Goal: Manage account settings

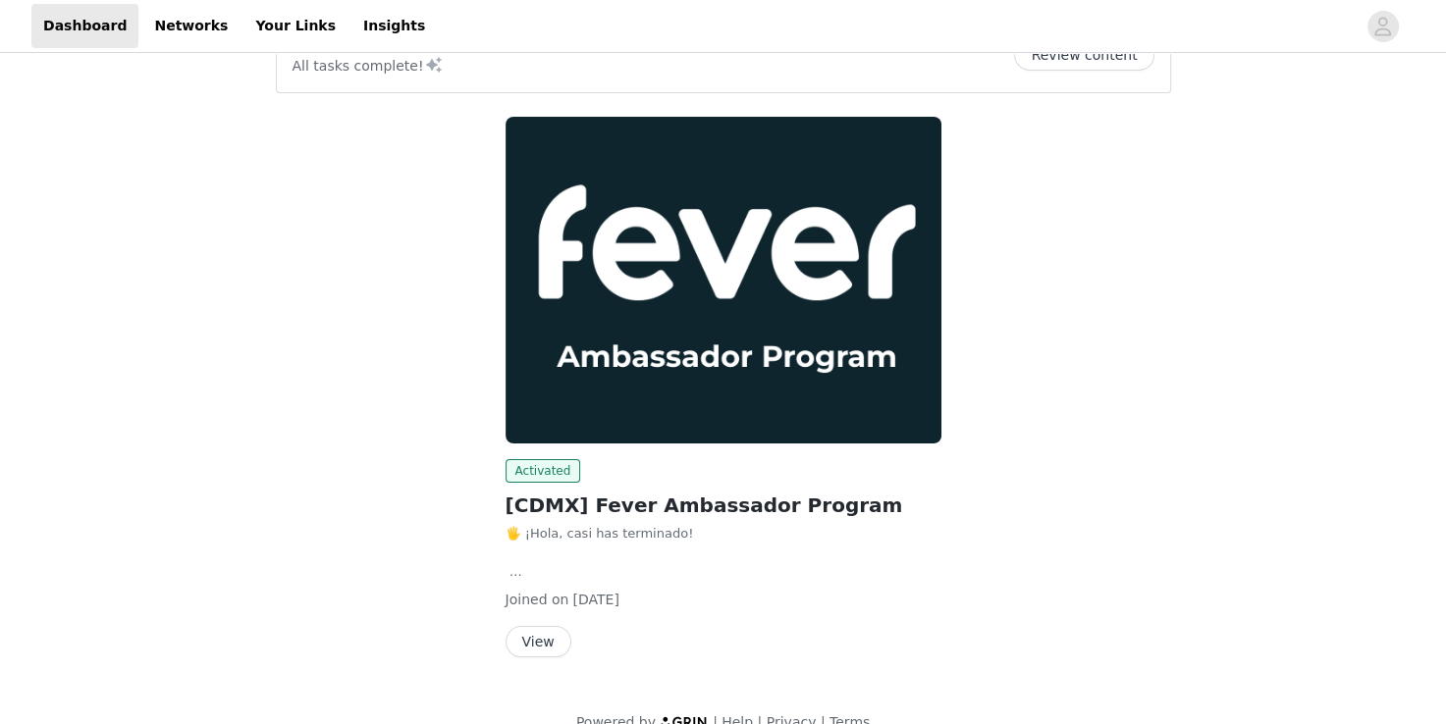
scroll to position [87, 0]
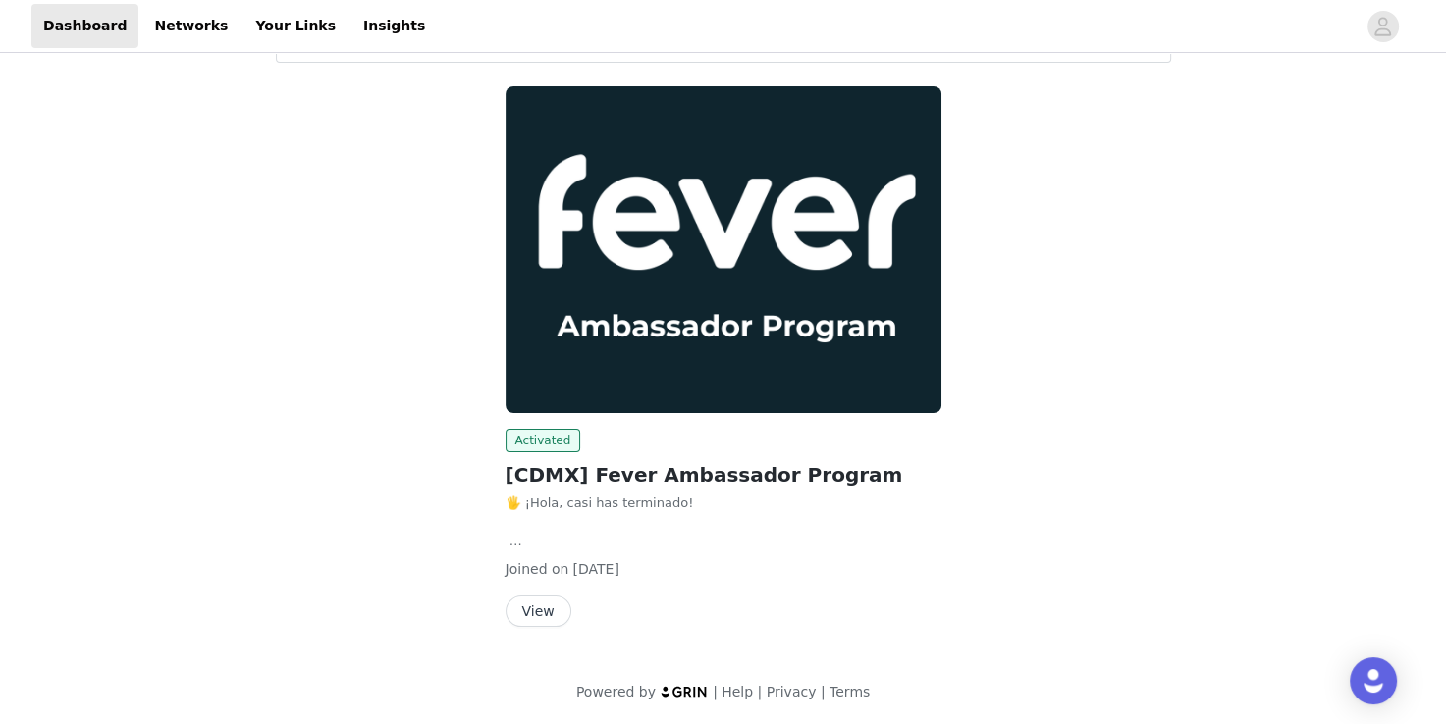
click at [526, 603] on button "View" at bounding box center [538, 611] width 66 height 31
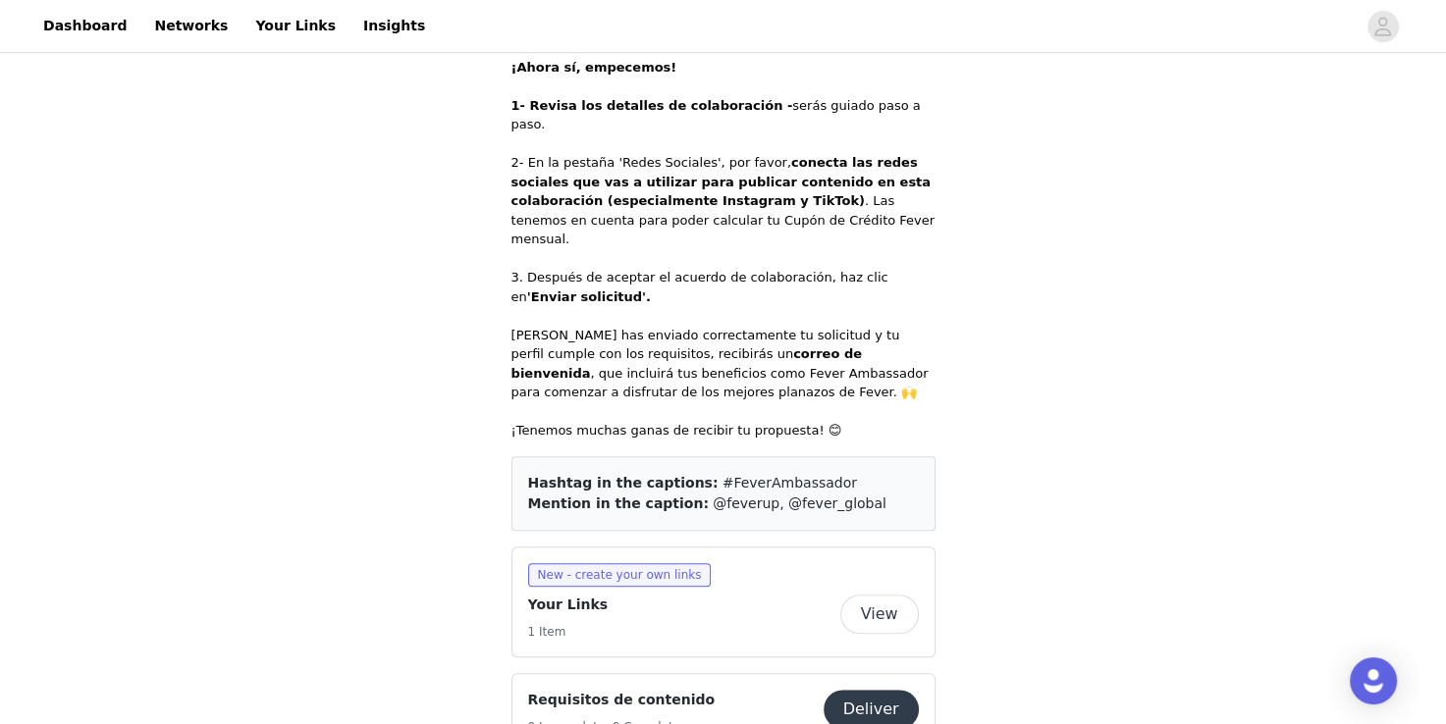
scroll to position [785, 0]
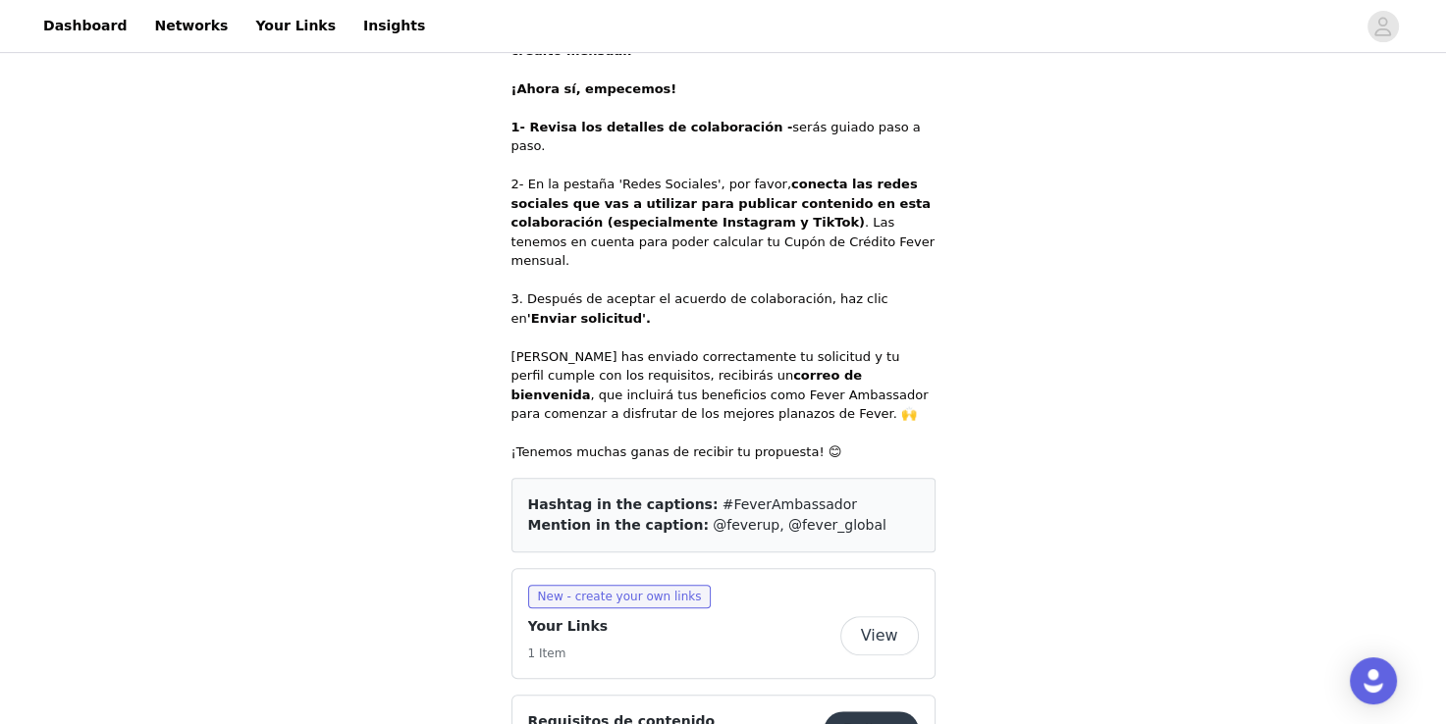
click at [894, 616] on button "View" at bounding box center [879, 635] width 79 height 39
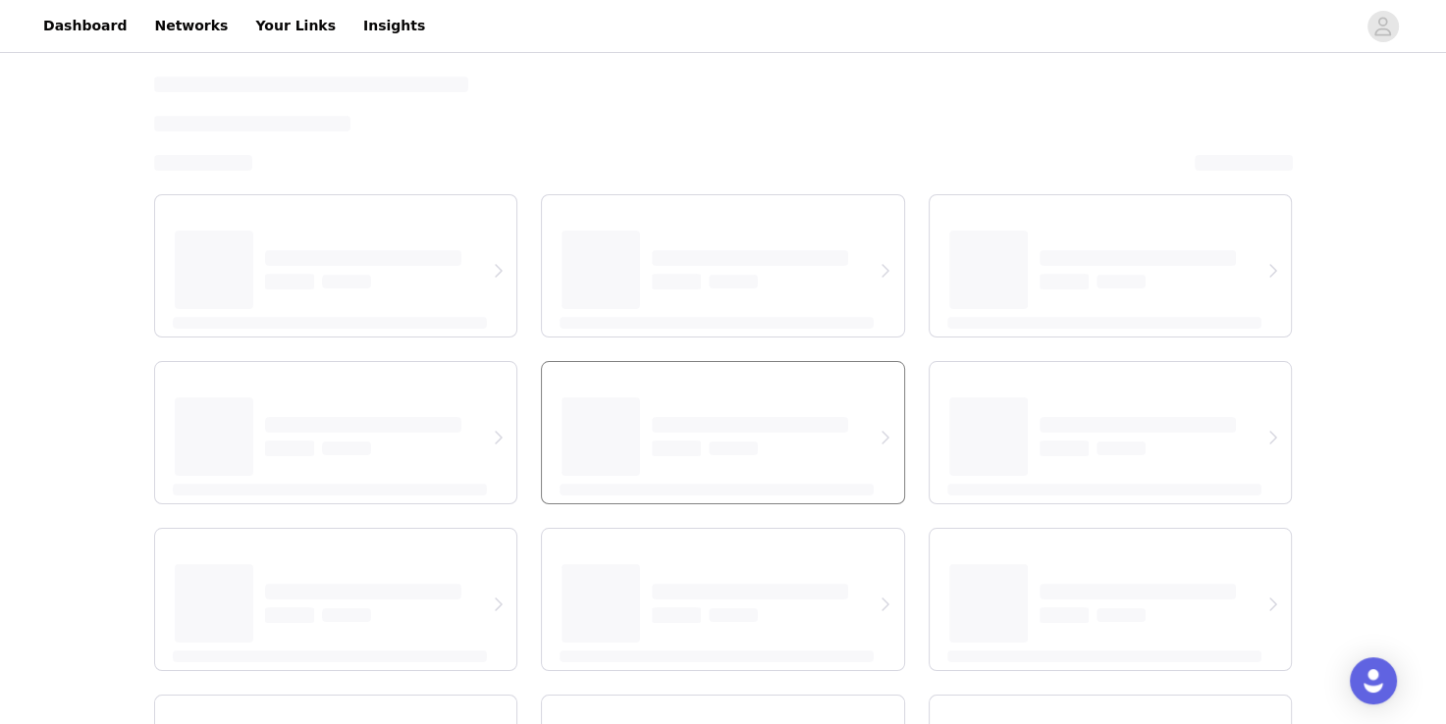
select select "12"
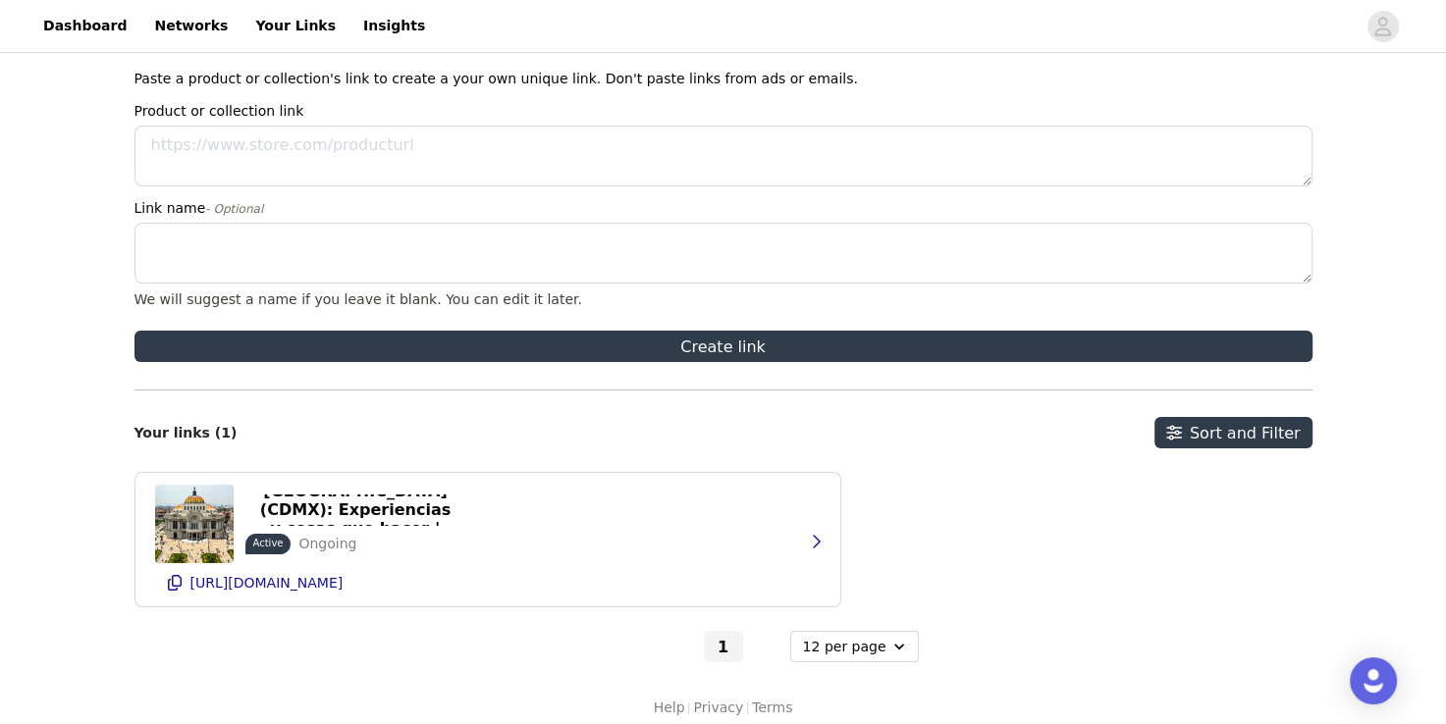
scroll to position [14, 0]
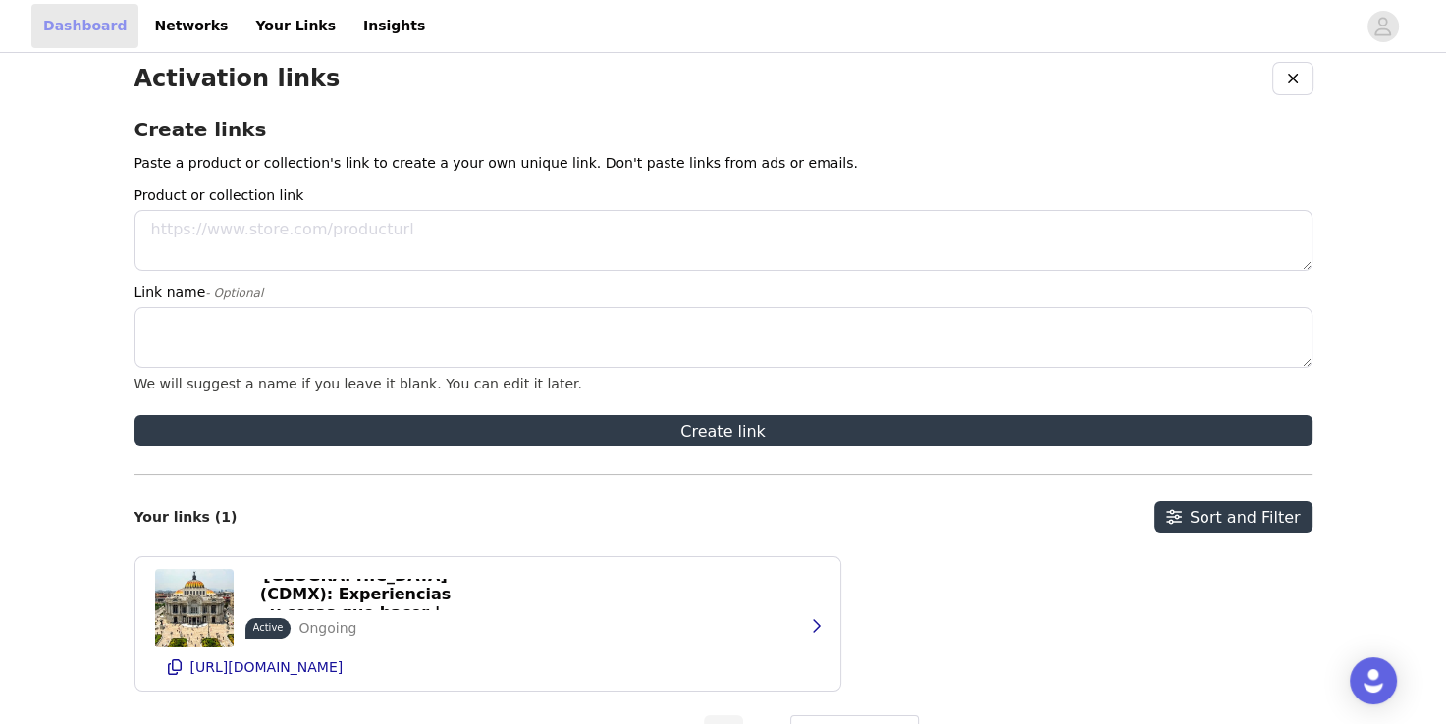
click at [74, 25] on link "Dashboard" at bounding box center [84, 26] width 107 height 44
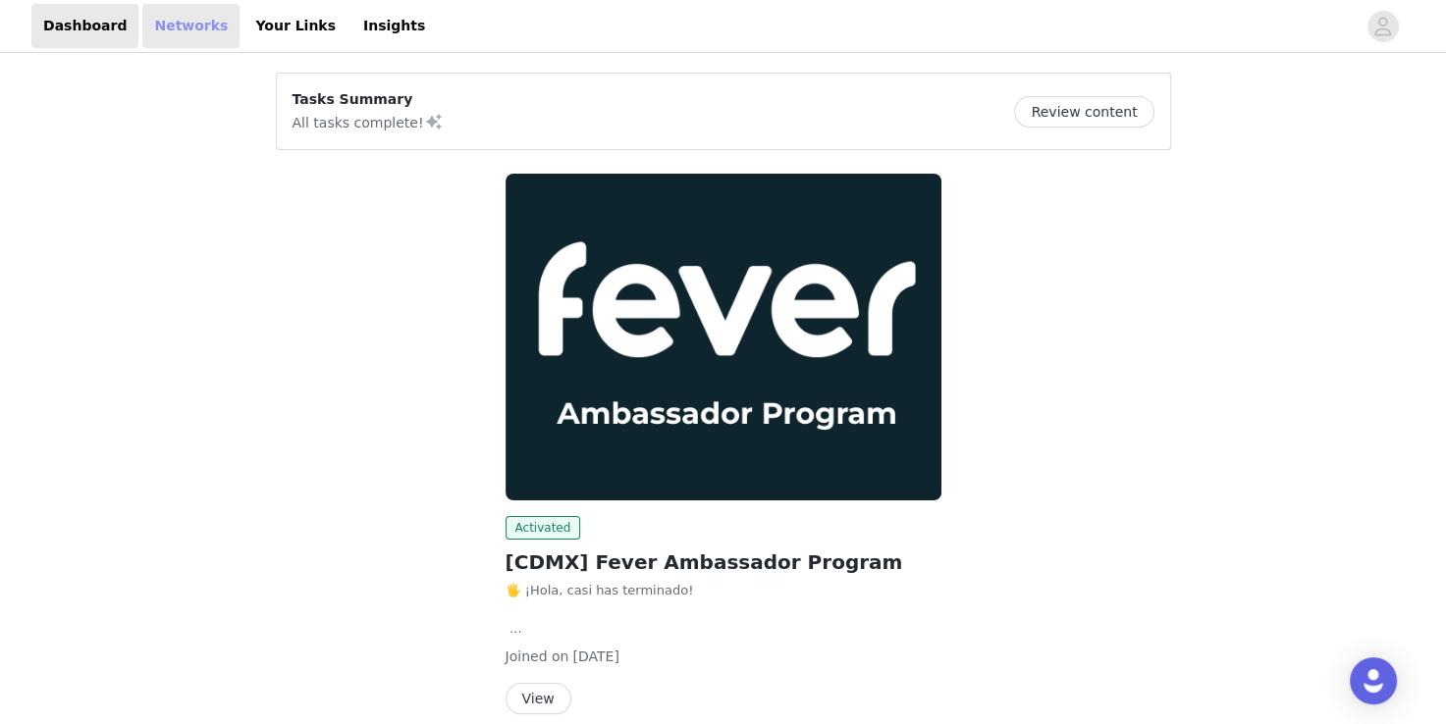
click at [204, 30] on link "Networks" at bounding box center [190, 26] width 97 height 44
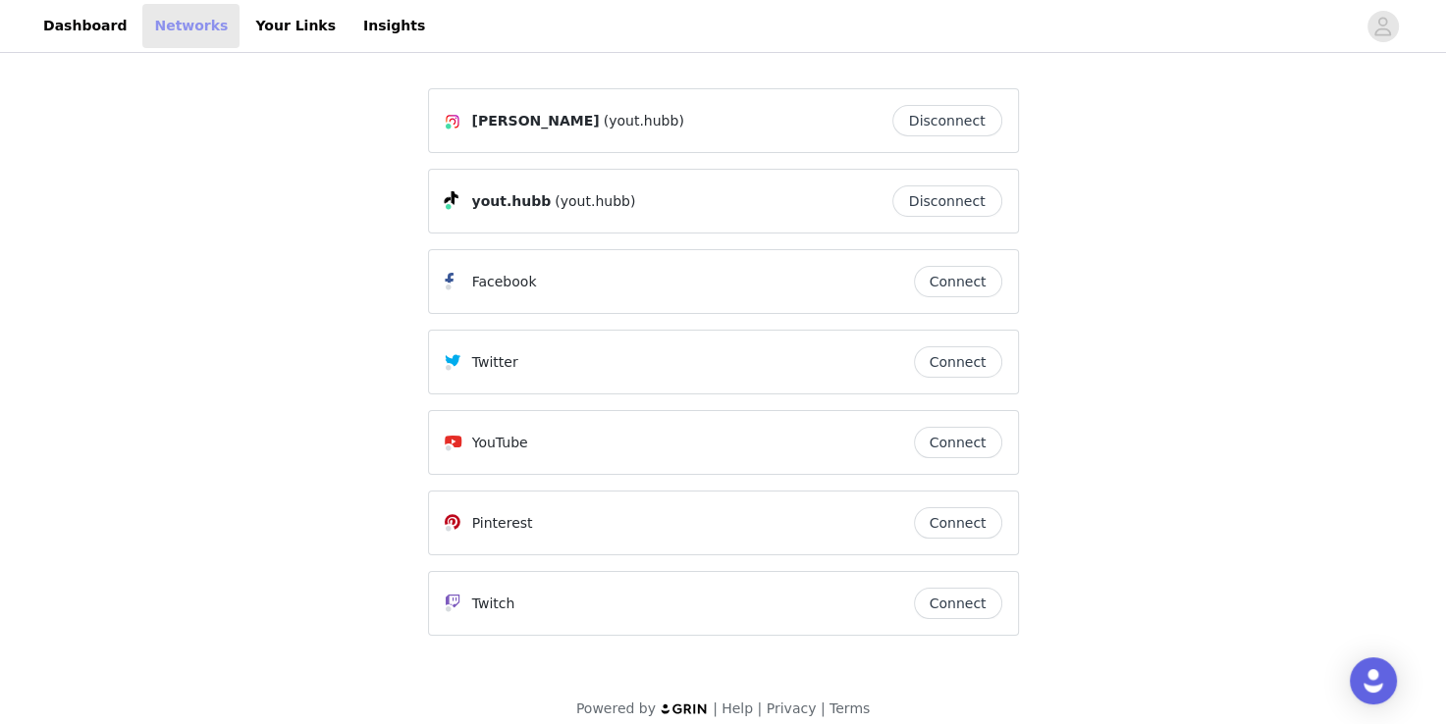
click at [207, 29] on link "Networks" at bounding box center [190, 26] width 97 height 44
click at [243, 33] on link "Your Links" at bounding box center [295, 26] width 104 height 44
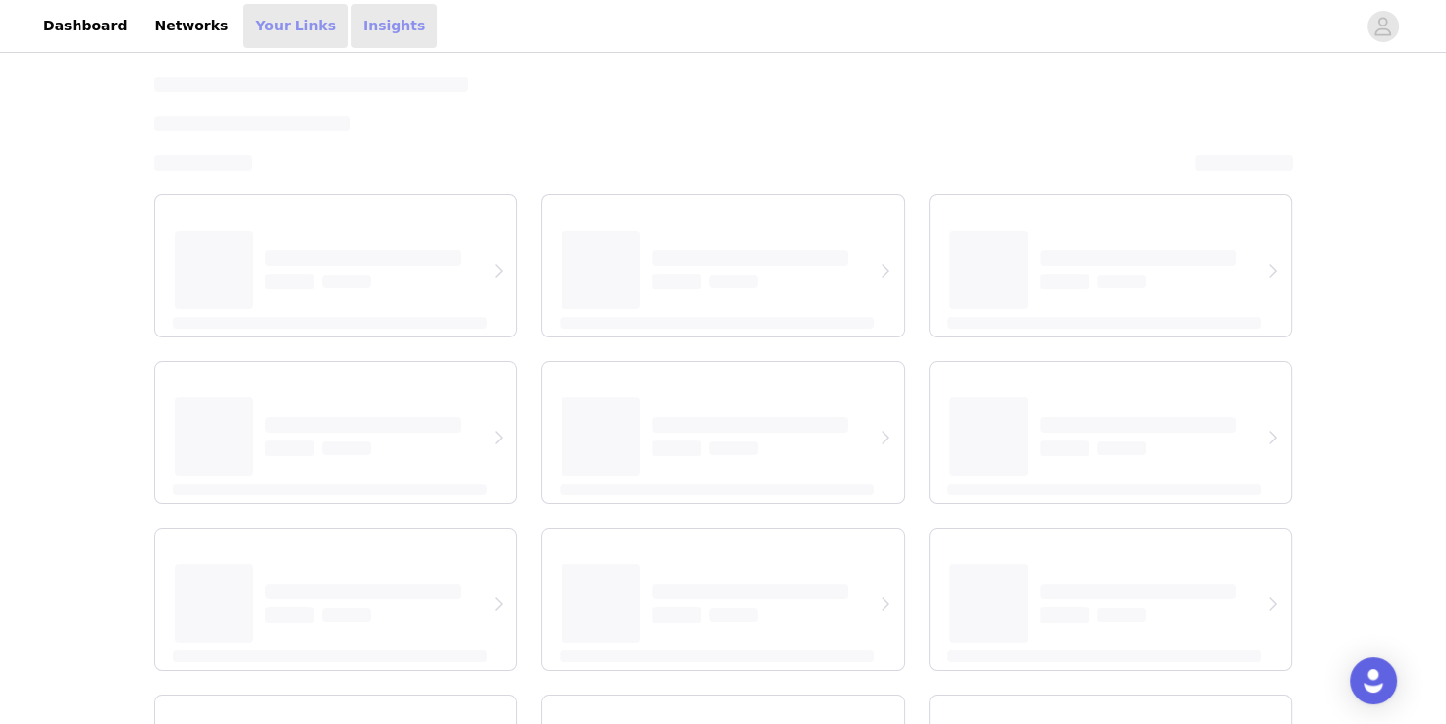
select select "12"
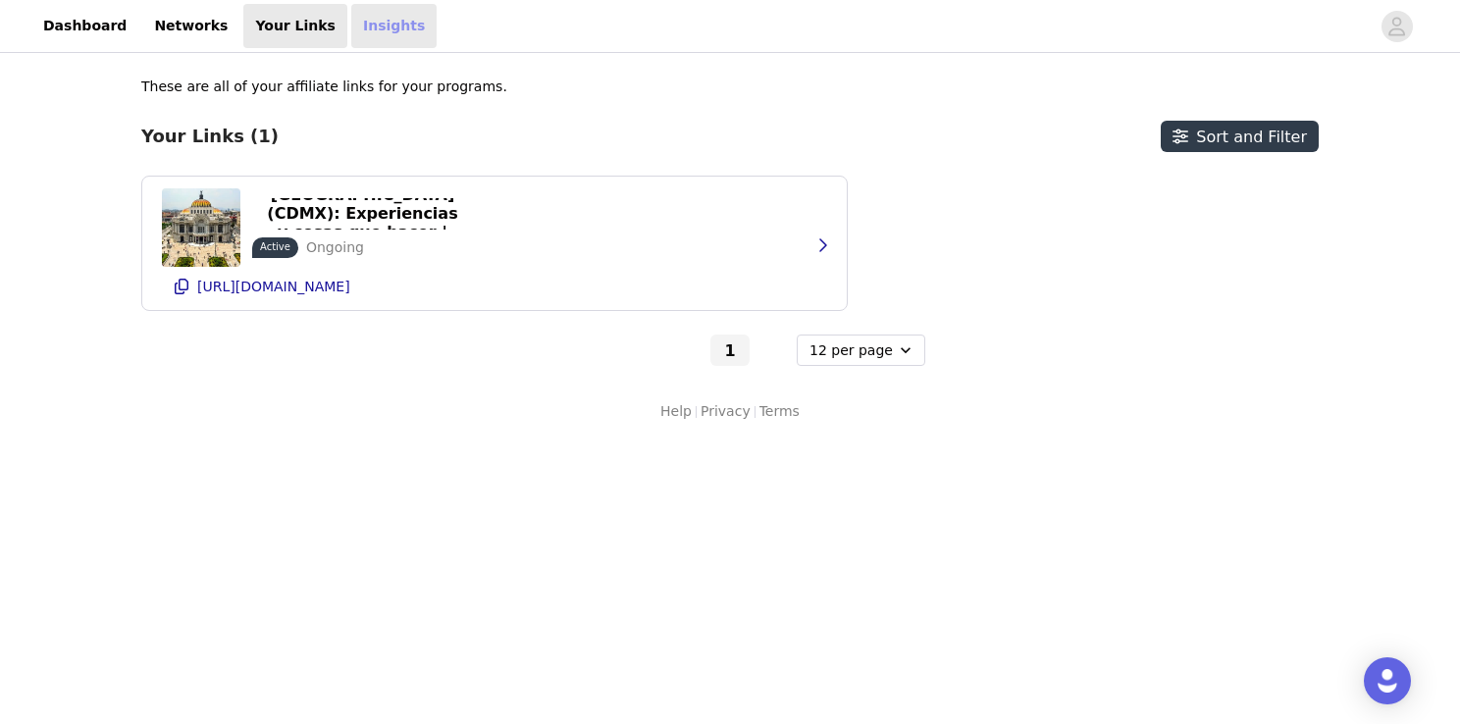
click at [361, 36] on link "Insights" at bounding box center [393, 26] width 85 height 44
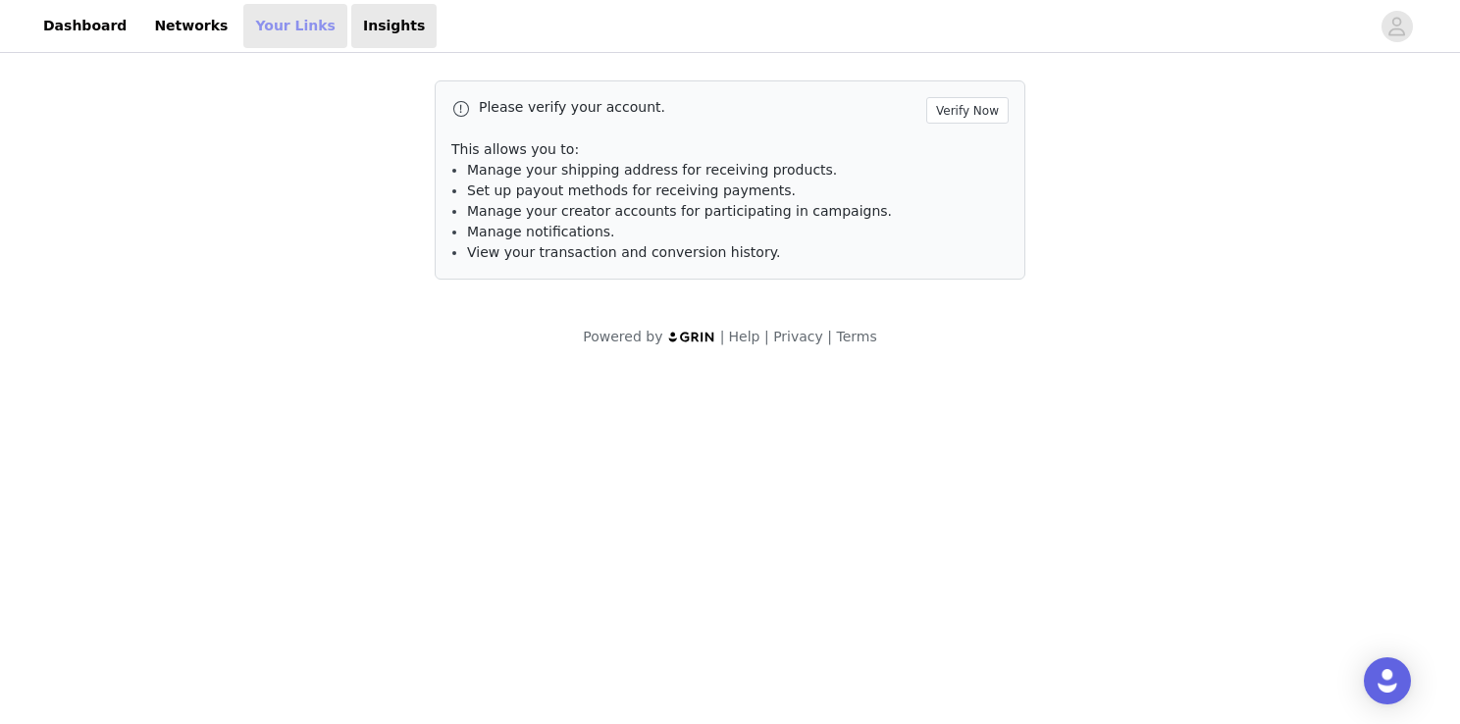
click at [252, 33] on link "Your Links" at bounding box center [295, 26] width 104 height 44
select select "12"
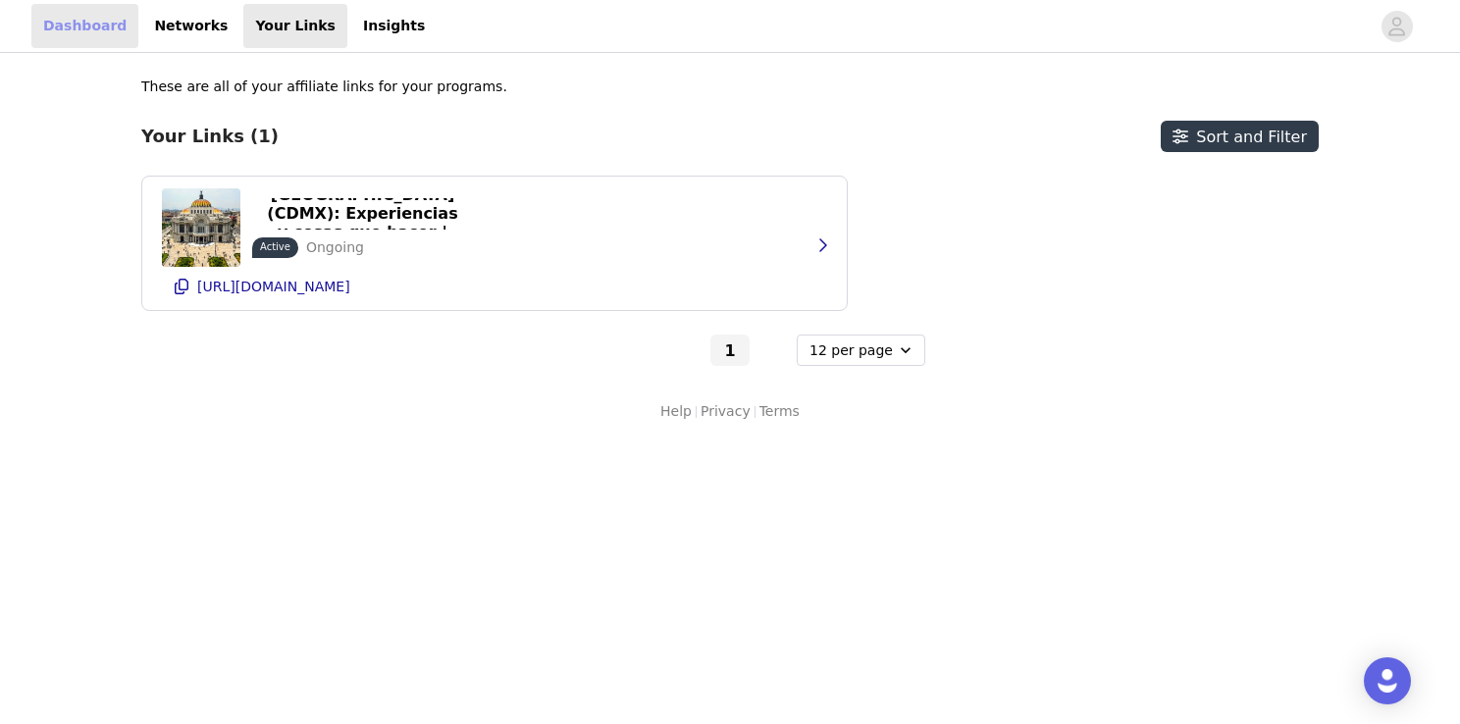
click at [121, 22] on link "Dashboard" at bounding box center [84, 26] width 107 height 44
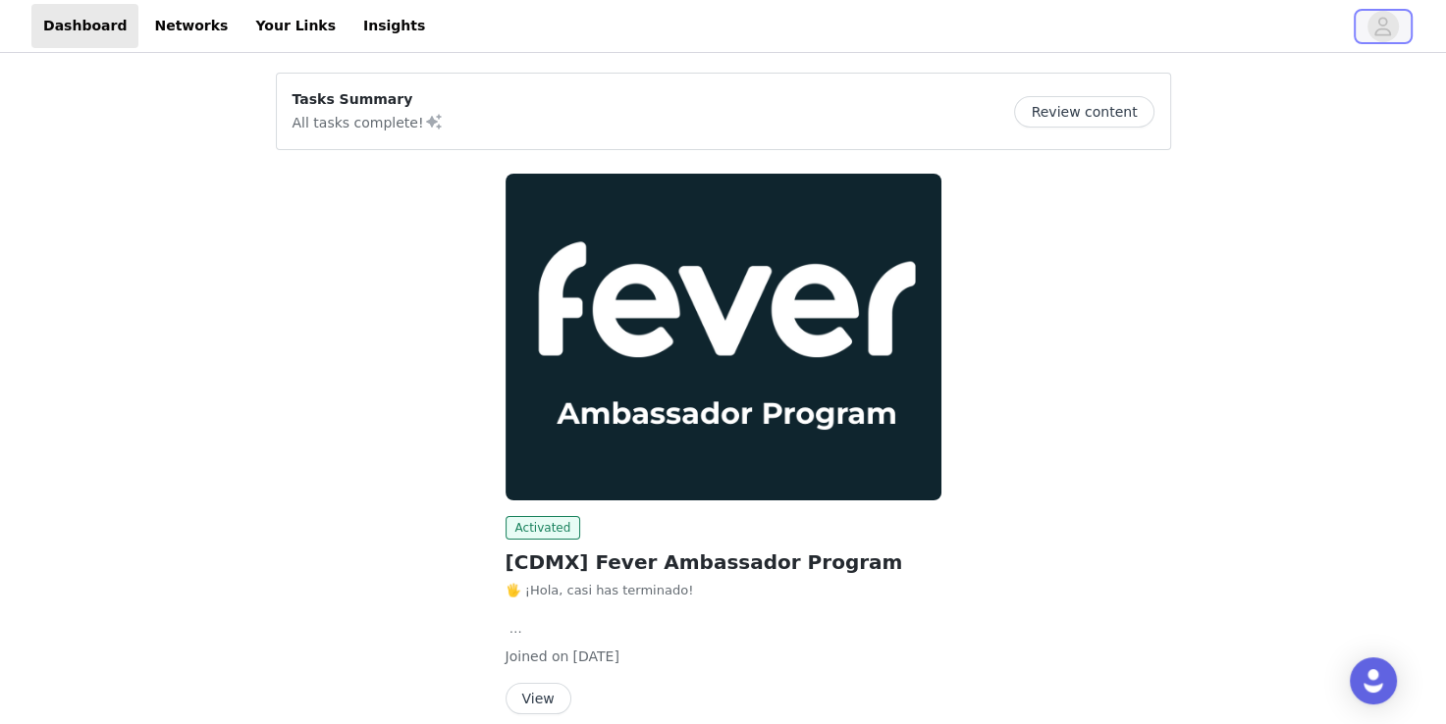
click at [1375, 32] on icon "avatar" at bounding box center [1383, 26] width 17 height 19
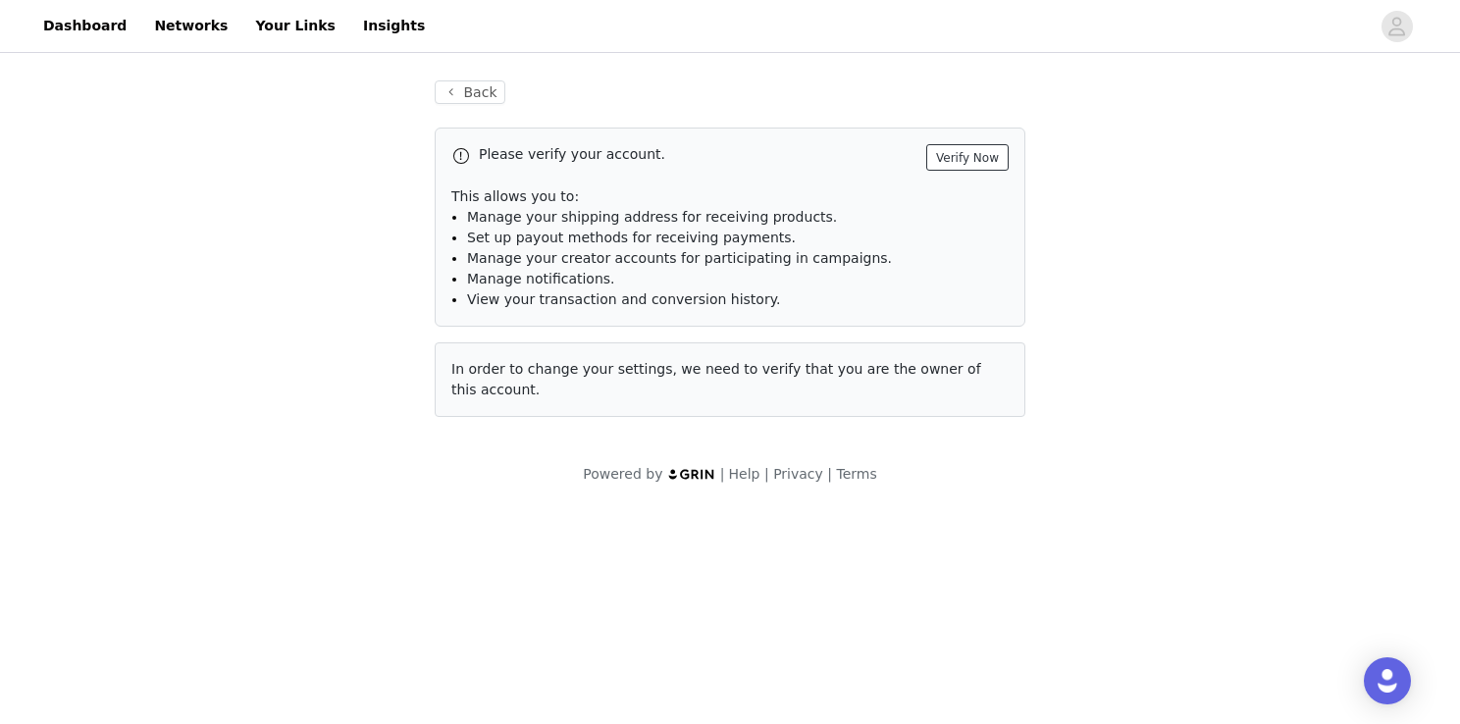
click at [968, 164] on button "Verify Now" at bounding box center [967, 157] width 82 height 26
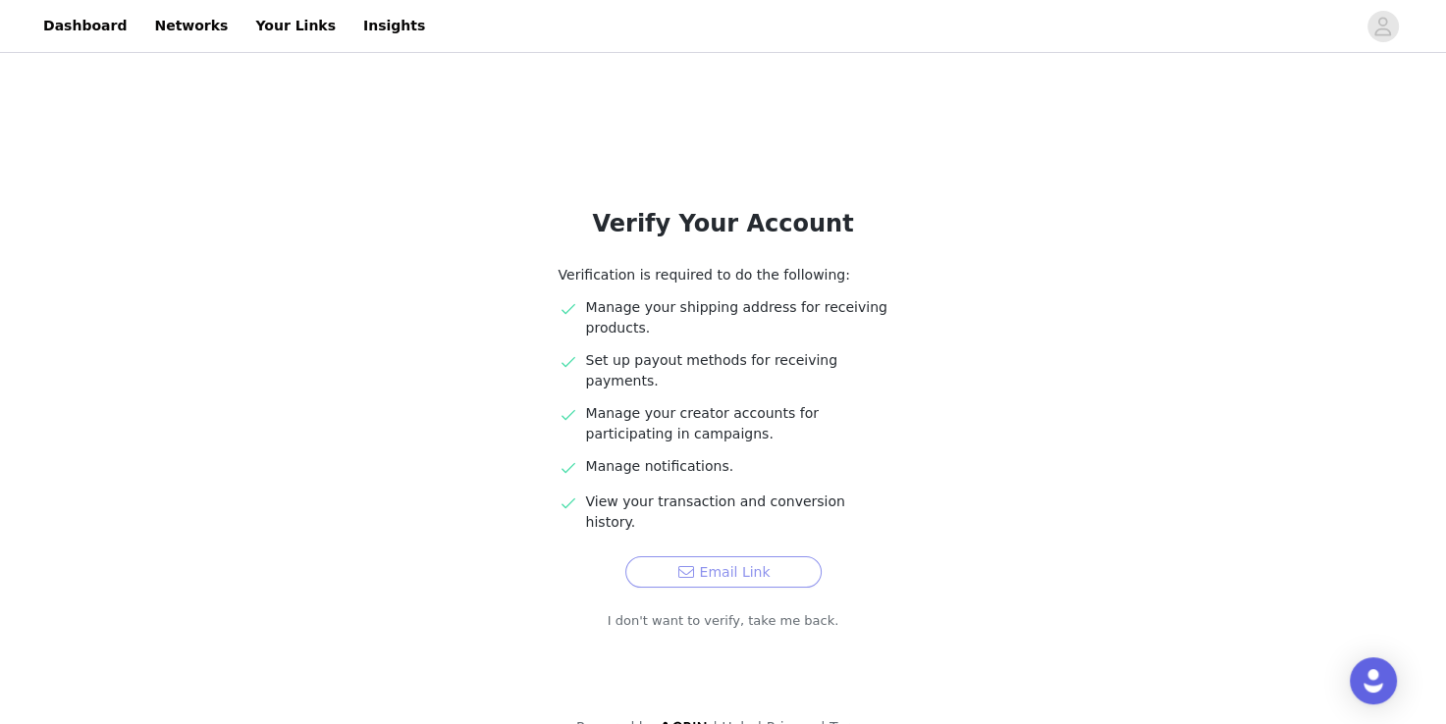
click at [730, 556] on button "Email Link" at bounding box center [723, 571] width 196 height 31
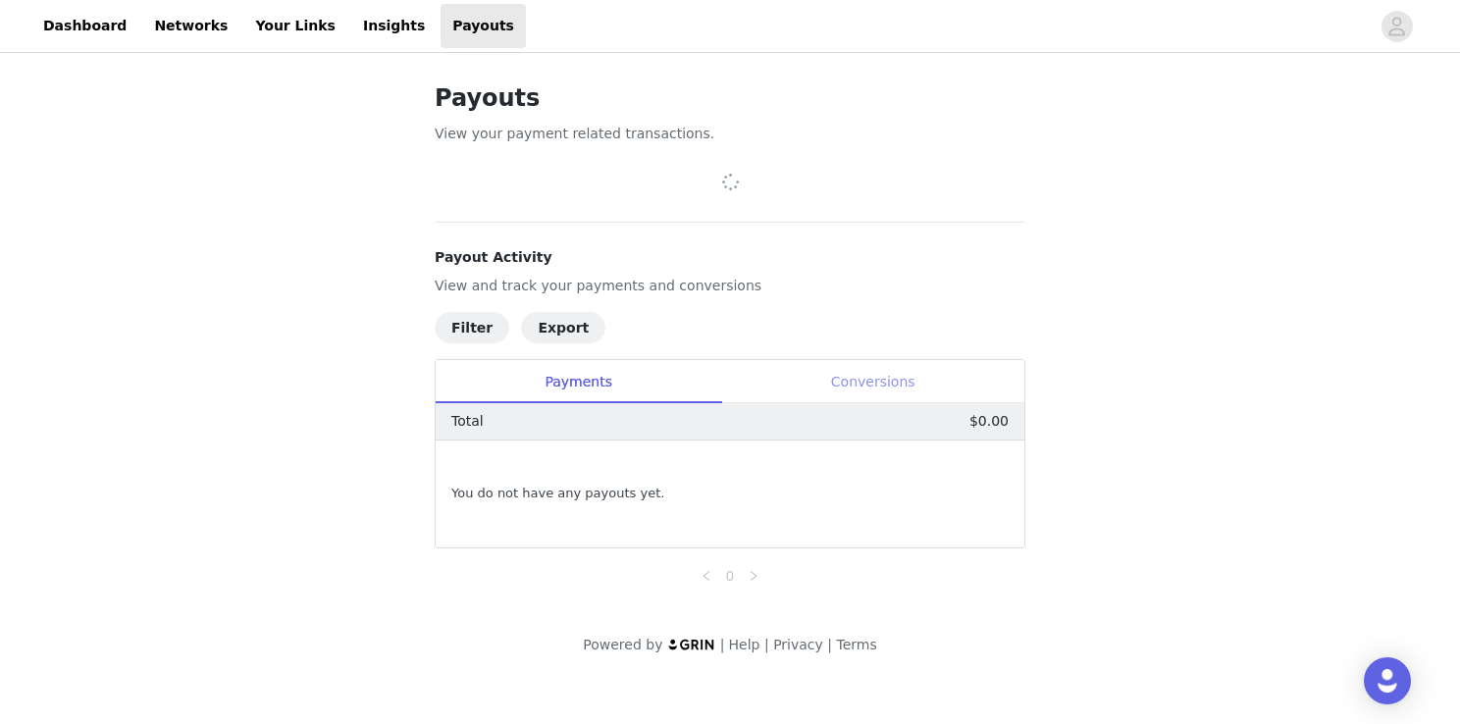
click at [876, 381] on div "Conversions" at bounding box center [872, 382] width 303 height 44
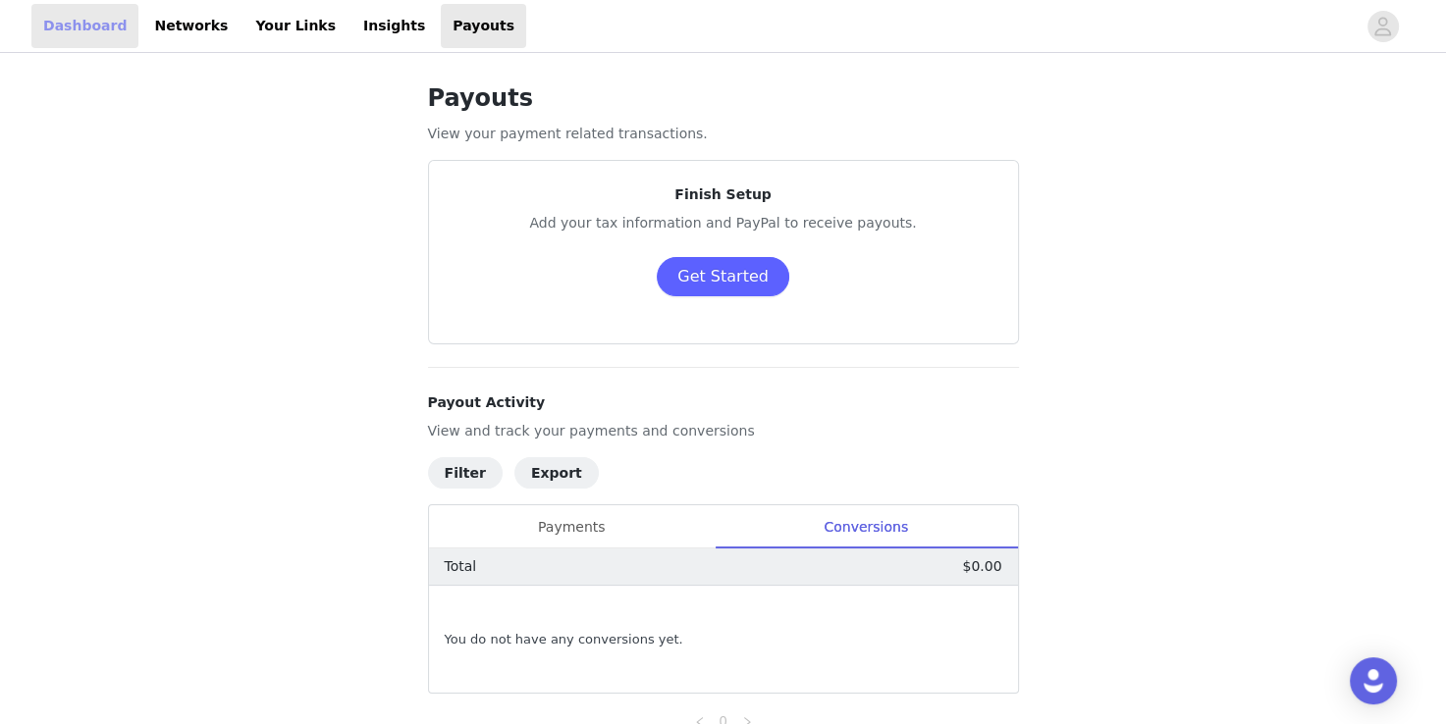
click at [88, 41] on link "Dashboard" at bounding box center [84, 26] width 107 height 44
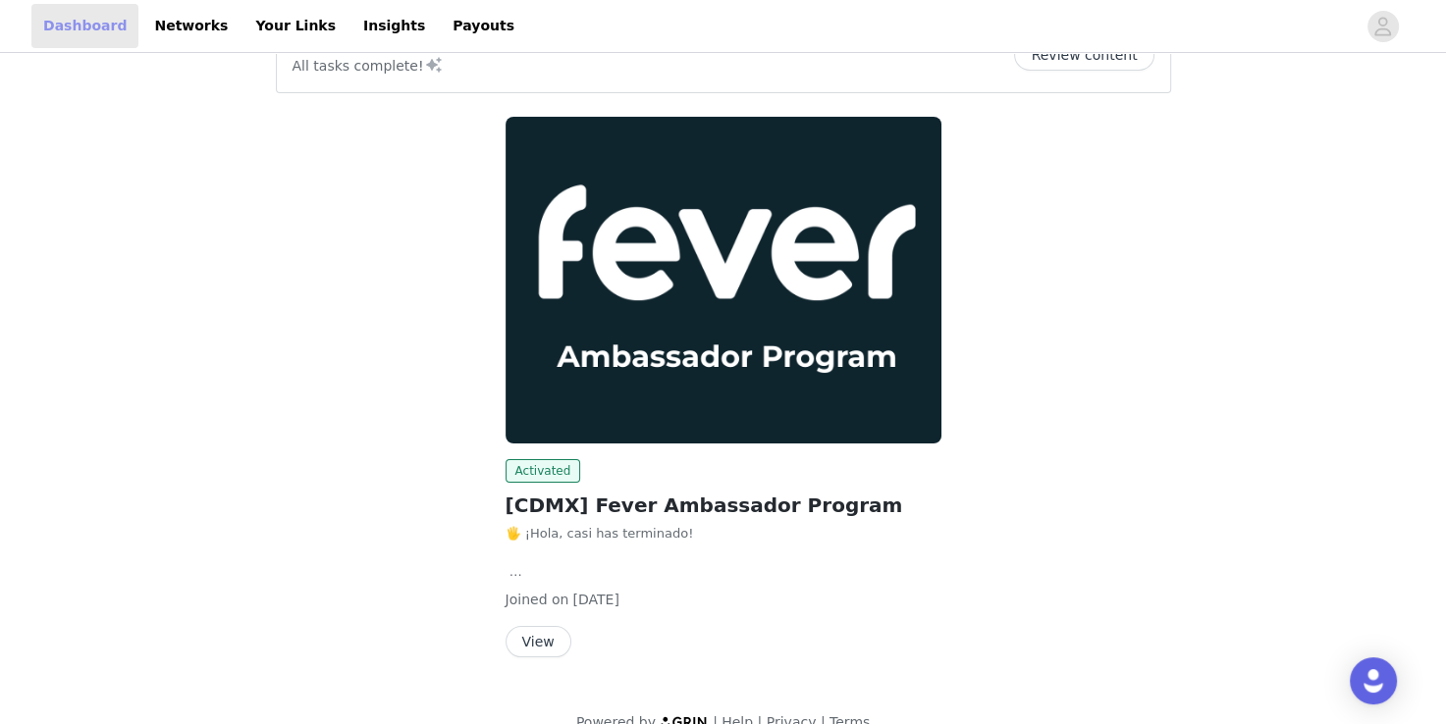
scroll to position [87, 0]
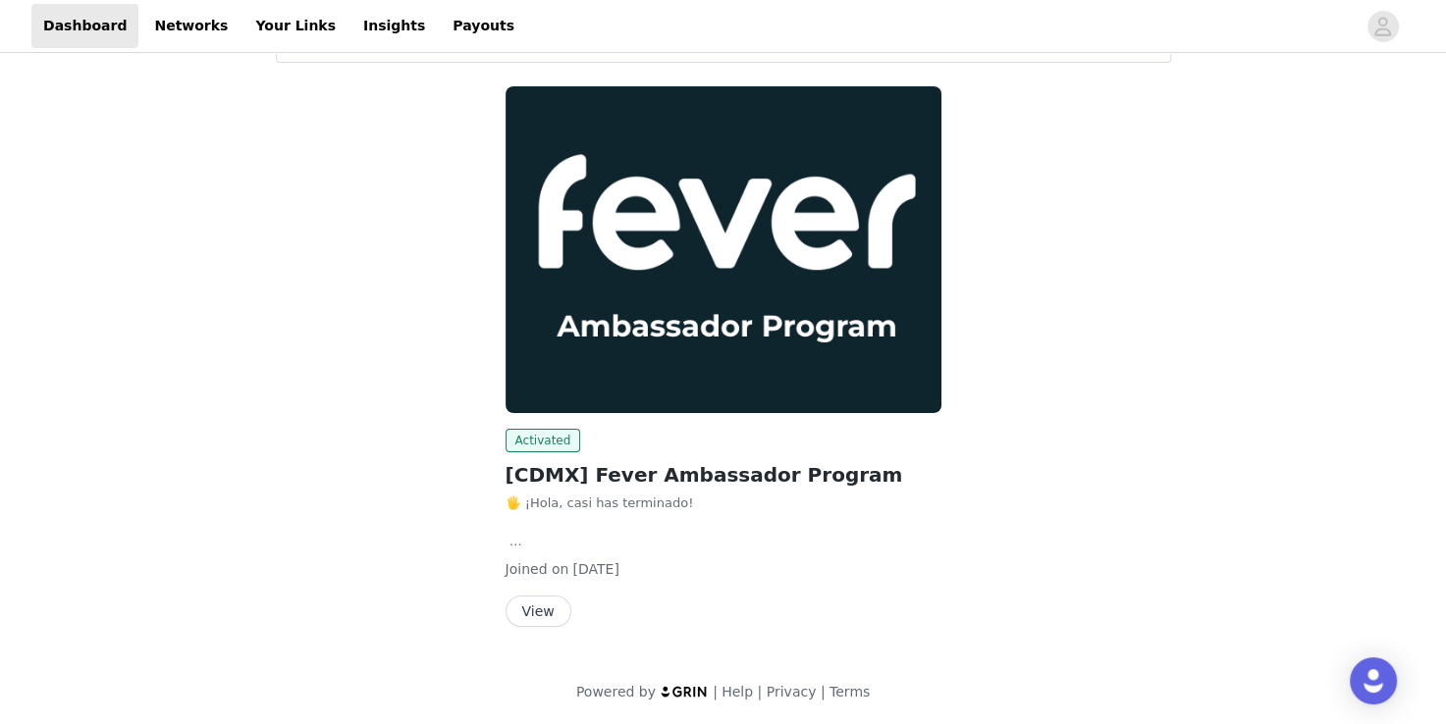
click at [536, 610] on button "View" at bounding box center [538, 611] width 66 height 31
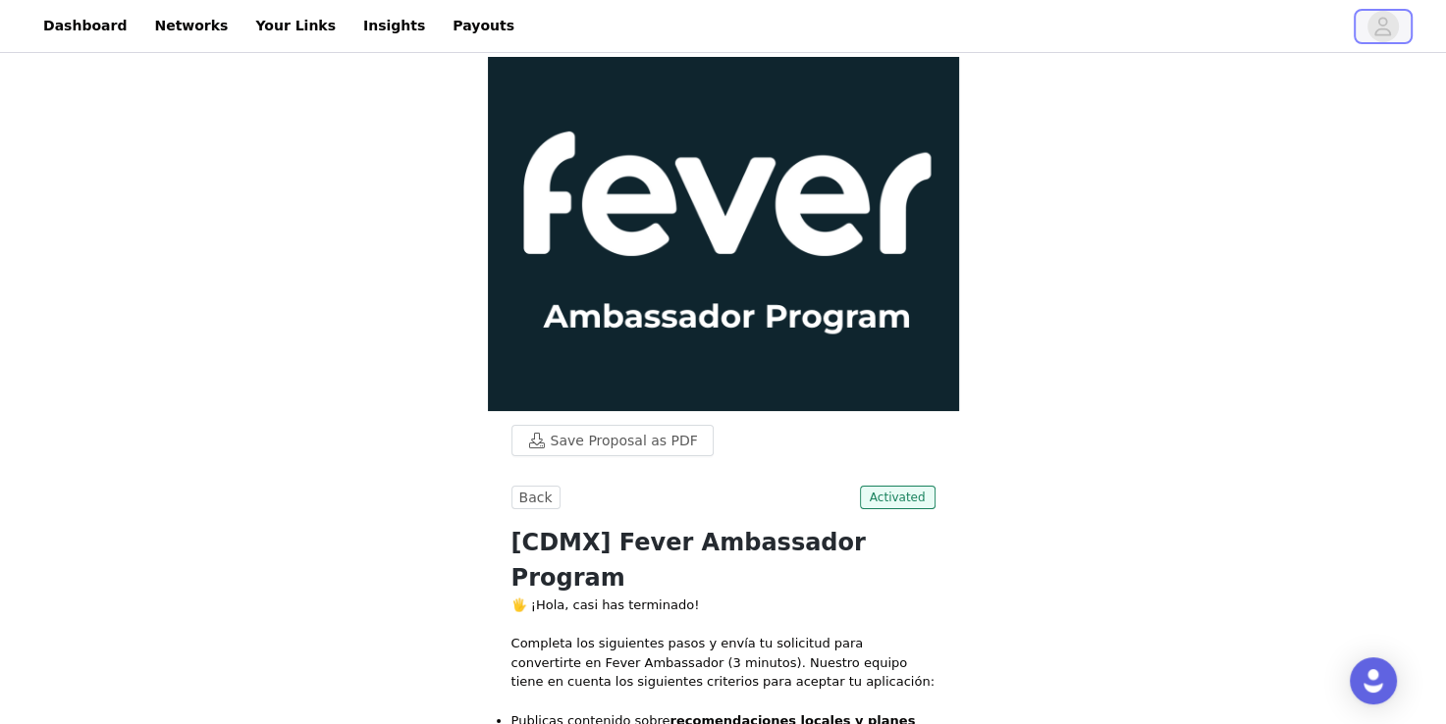
click at [1382, 26] on icon "avatar" at bounding box center [1382, 26] width 19 height 31
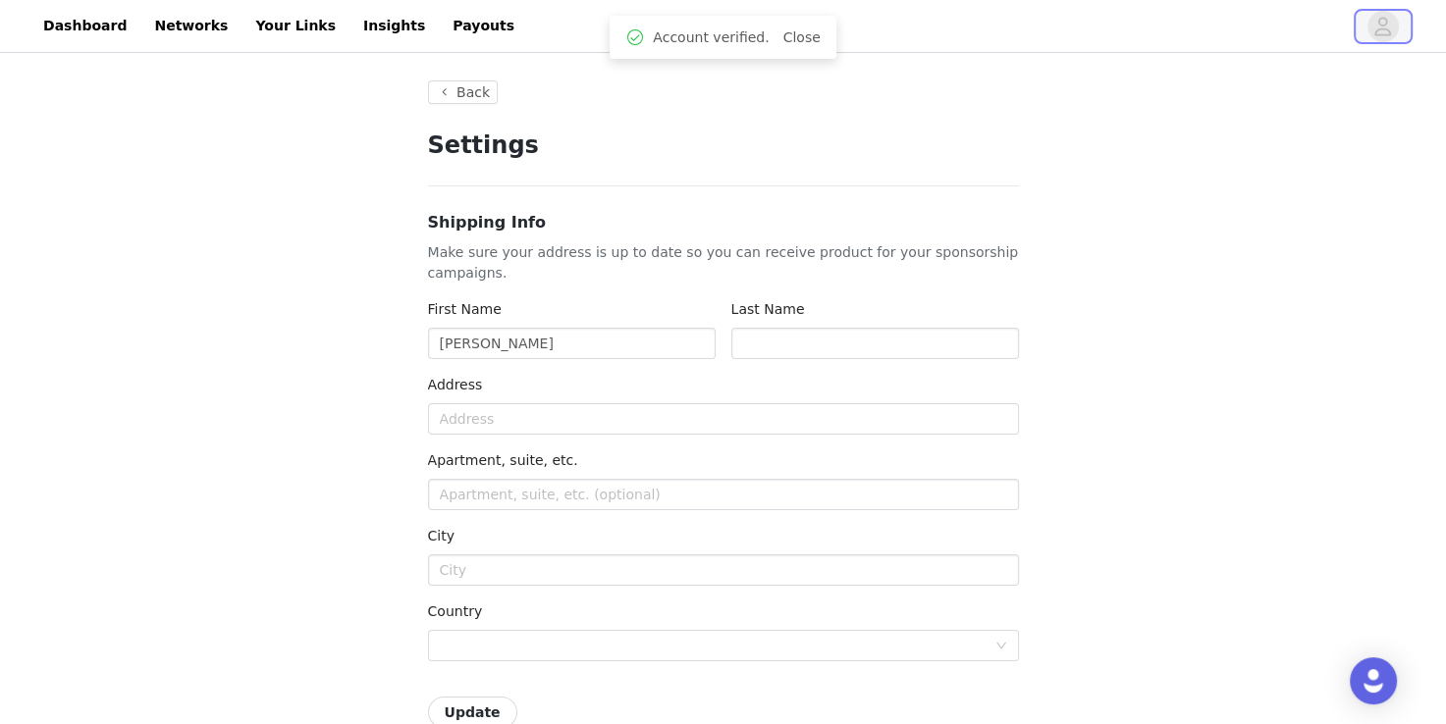
type input "+1 (United States)"
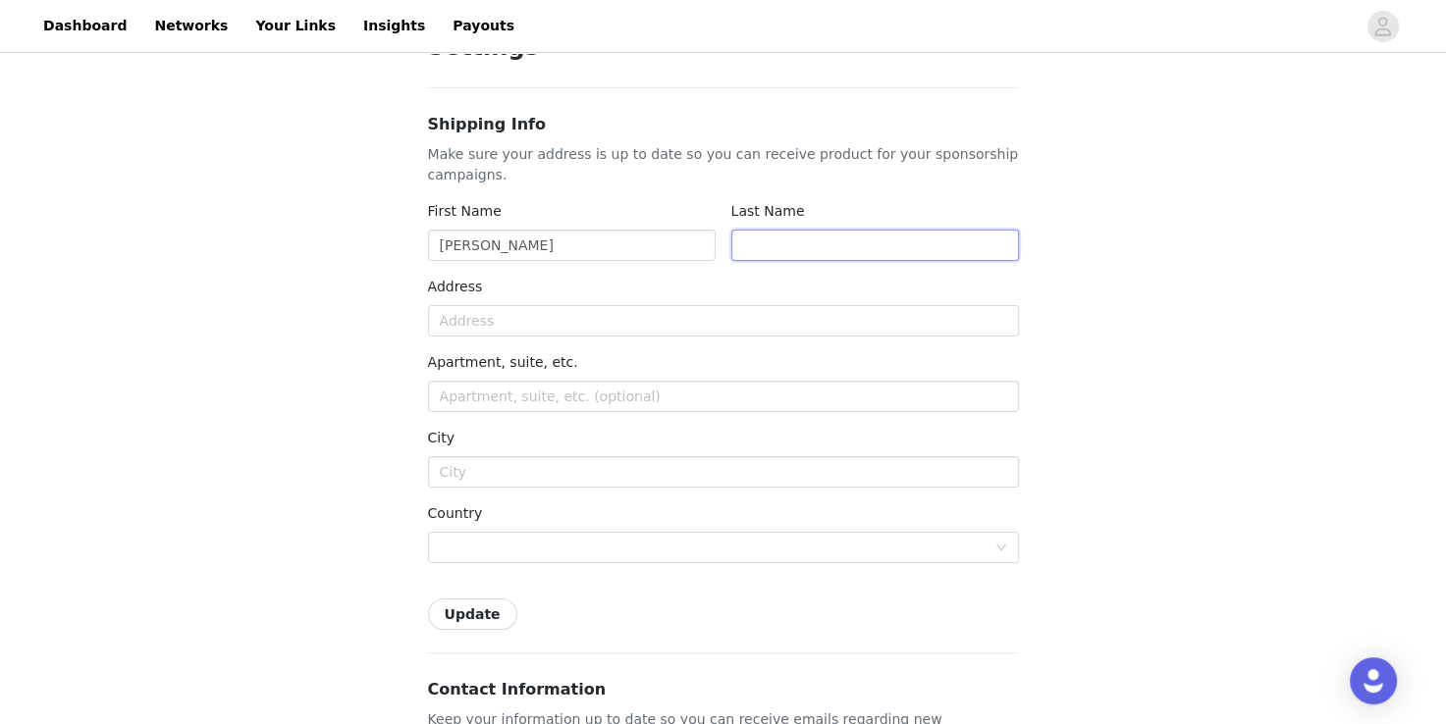
click at [772, 255] on input "text" at bounding box center [875, 245] width 288 height 31
type input "FERRO"
click at [711, 321] on input "text" at bounding box center [723, 320] width 591 height 31
type input "DR GALVEZ 33, 201"
click at [801, 237] on input "FERRO" at bounding box center [875, 245] width 288 height 31
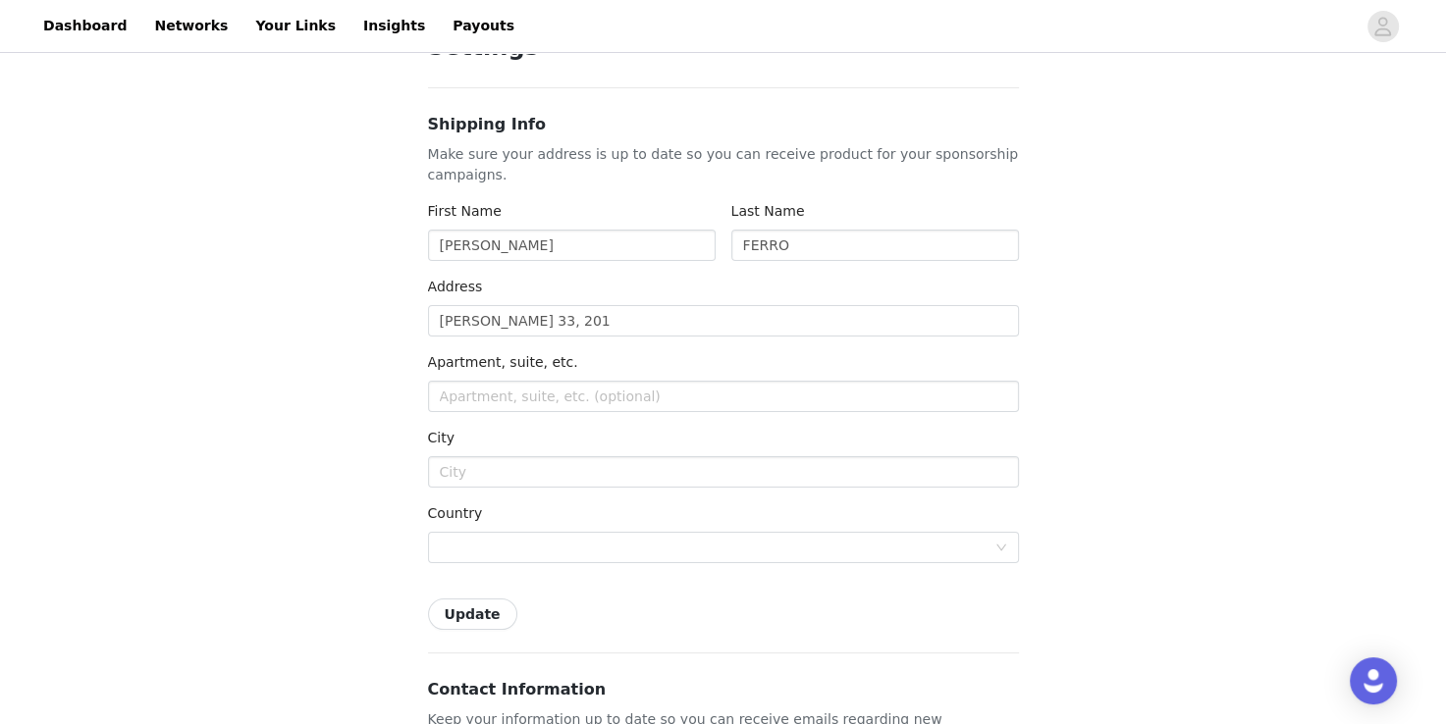
click at [691, 355] on div "Apartment, suite, etc." at bounding box center [723, 366] width 591 height 28
drag, startPoint x: 656, startPoint y: 326, endPoint x: 302, endPoint y: 307, distance: 353.8
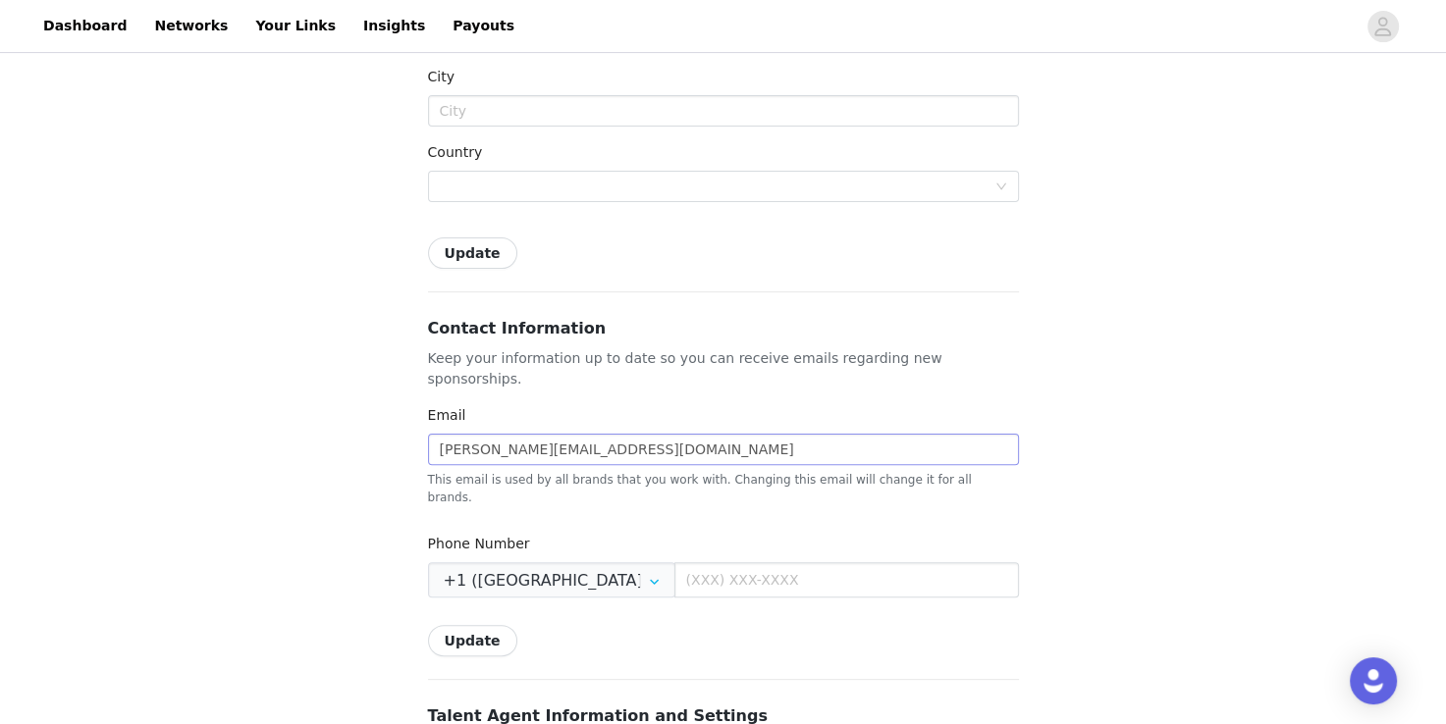
scroll to position [491, 0]
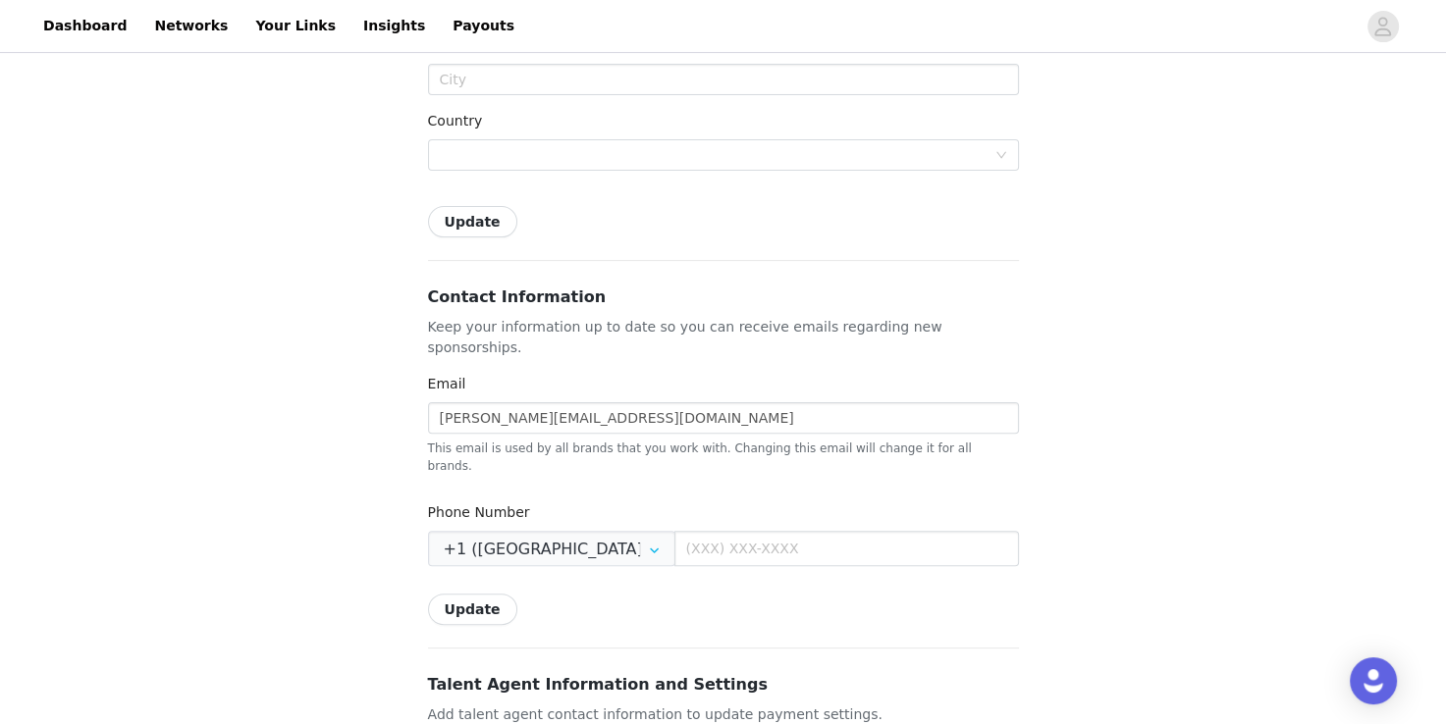
click at [634, 528] on div "Phone Number +1 (United States) +1 (United States) +1 (Canada) +44 (United King…" at bounding box center [723, 538] width 591 height 72
click at [97, 41] on link "Dashboard" at bounding box center [84, 26] width 107 height 44
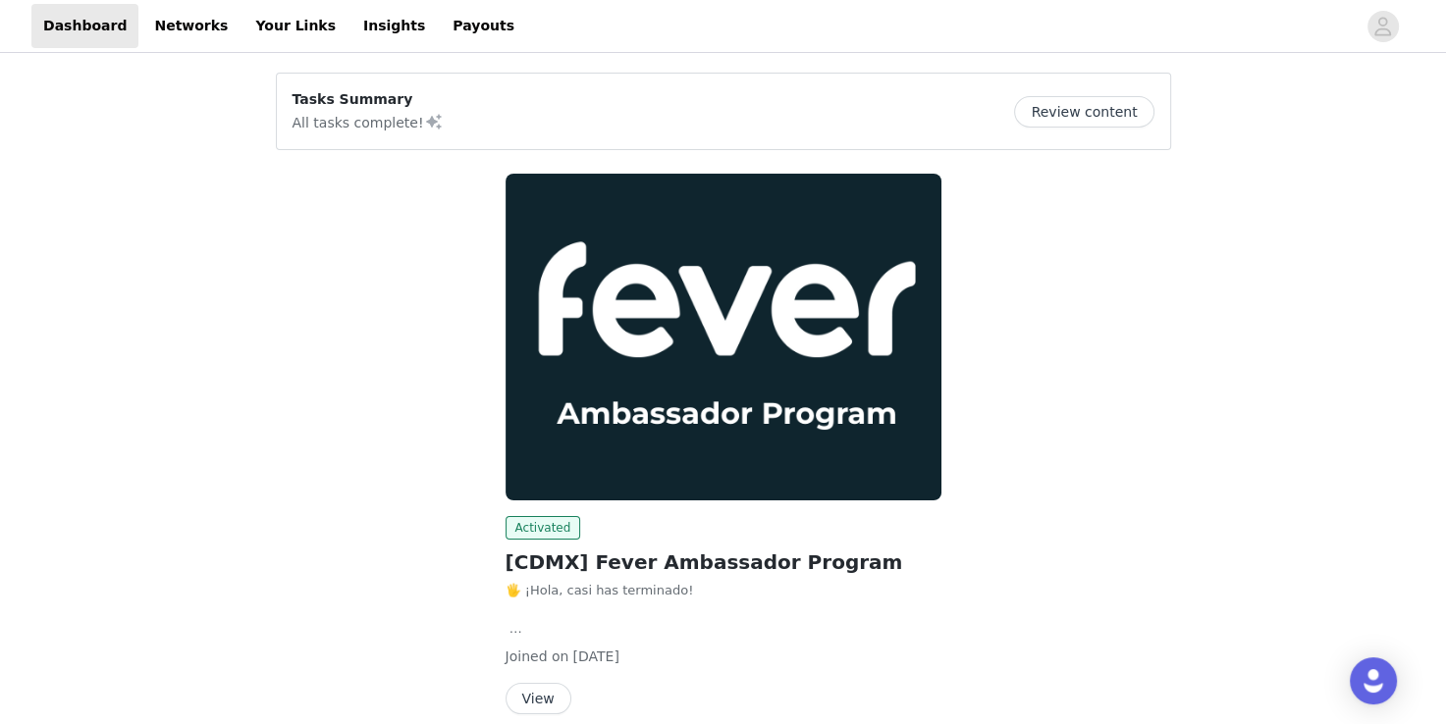
click at [530, 679] on div "Activated [CDMX] Fever Ambassador Program 🖐️ ¡Hola, casi has terminado! Complet…" at bounding box center [723, 615] width 436 height 198
click at [533, 690] on button "View" at bounding box center [538, 698] width 66 height 31
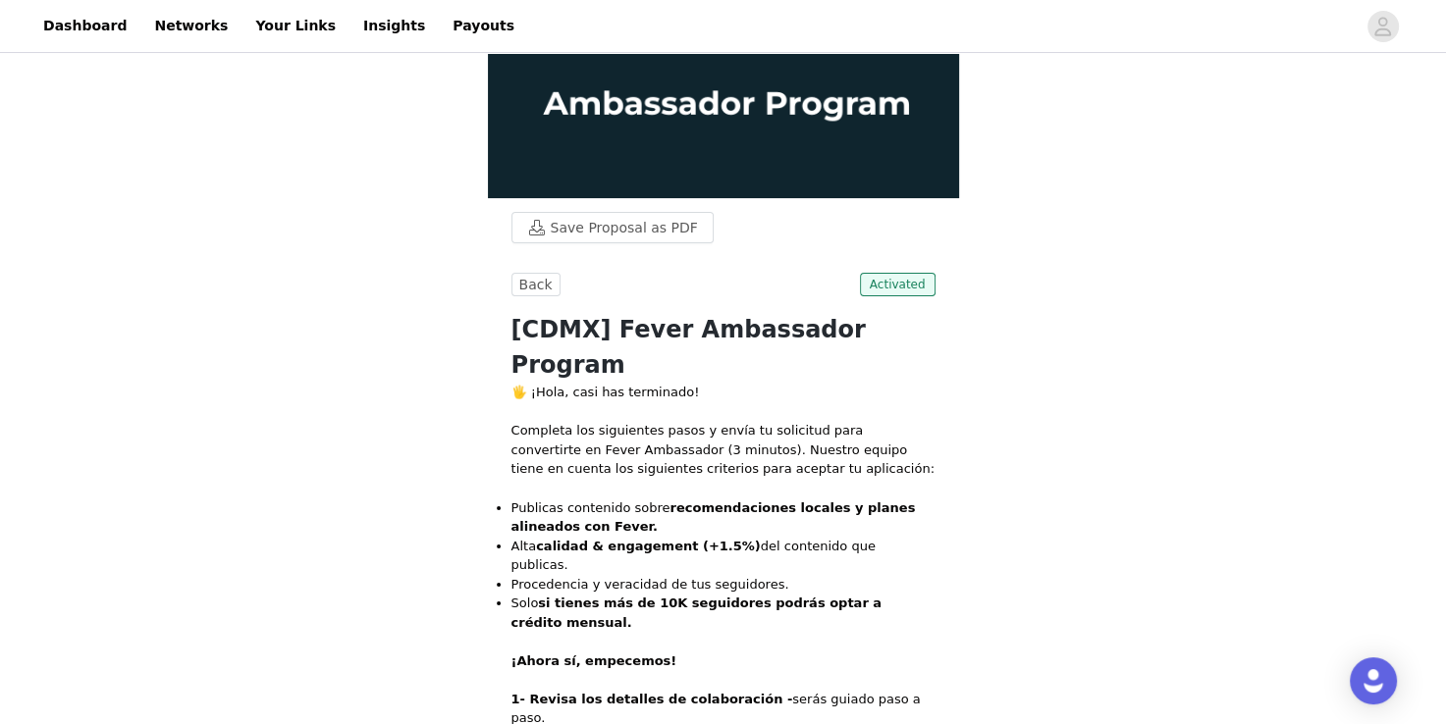
scroll to position [247, 0]
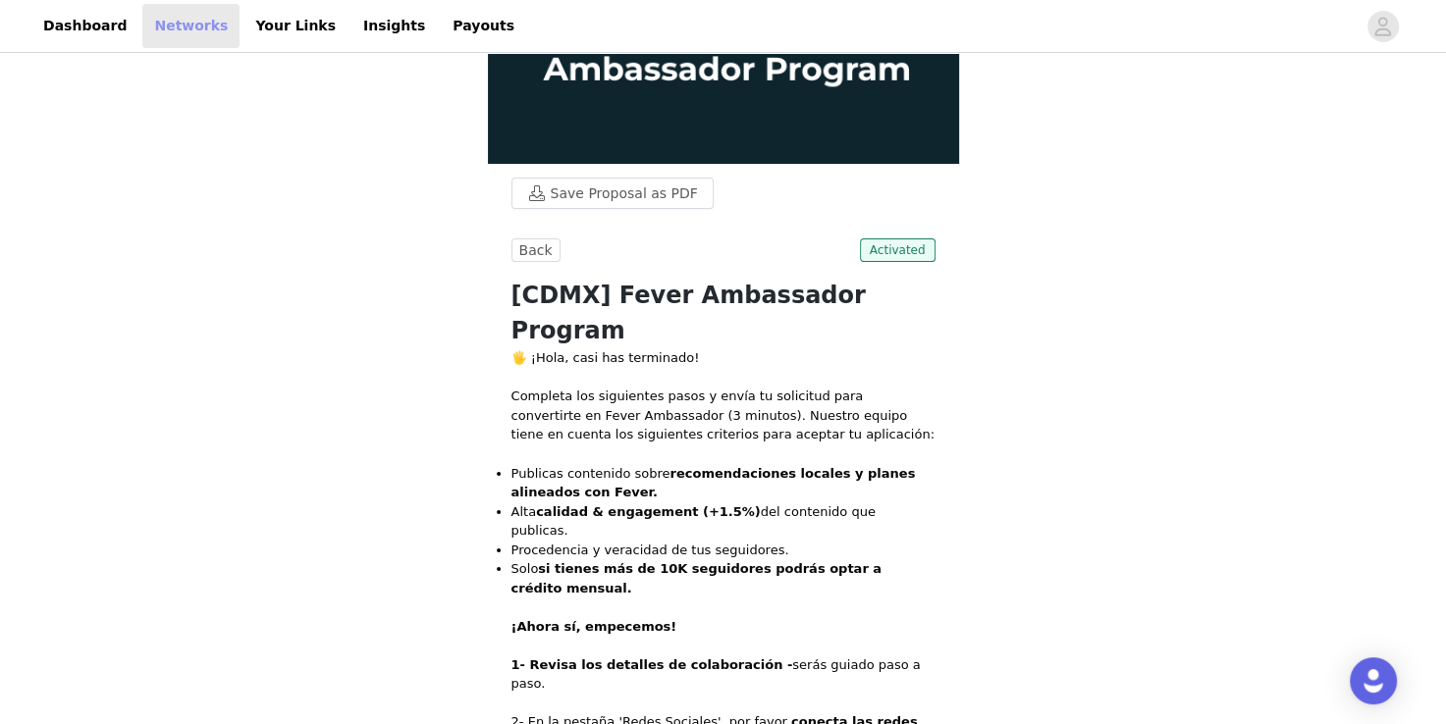
click at [148, 37] on link "Networks" at bounding box center [190, 26] width 97 height 44
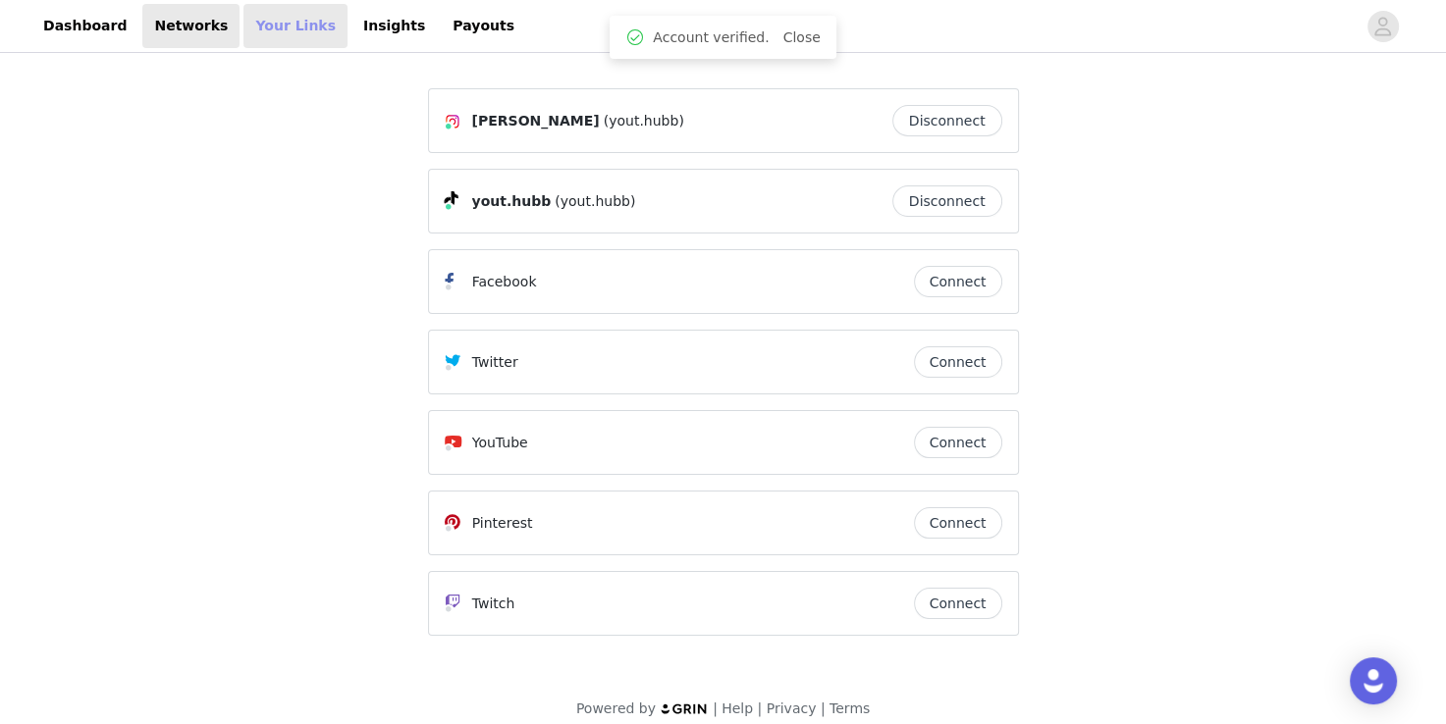
click at [265, 22] on link "Your Links" at bounding box center [295, 26] width 104 height 44
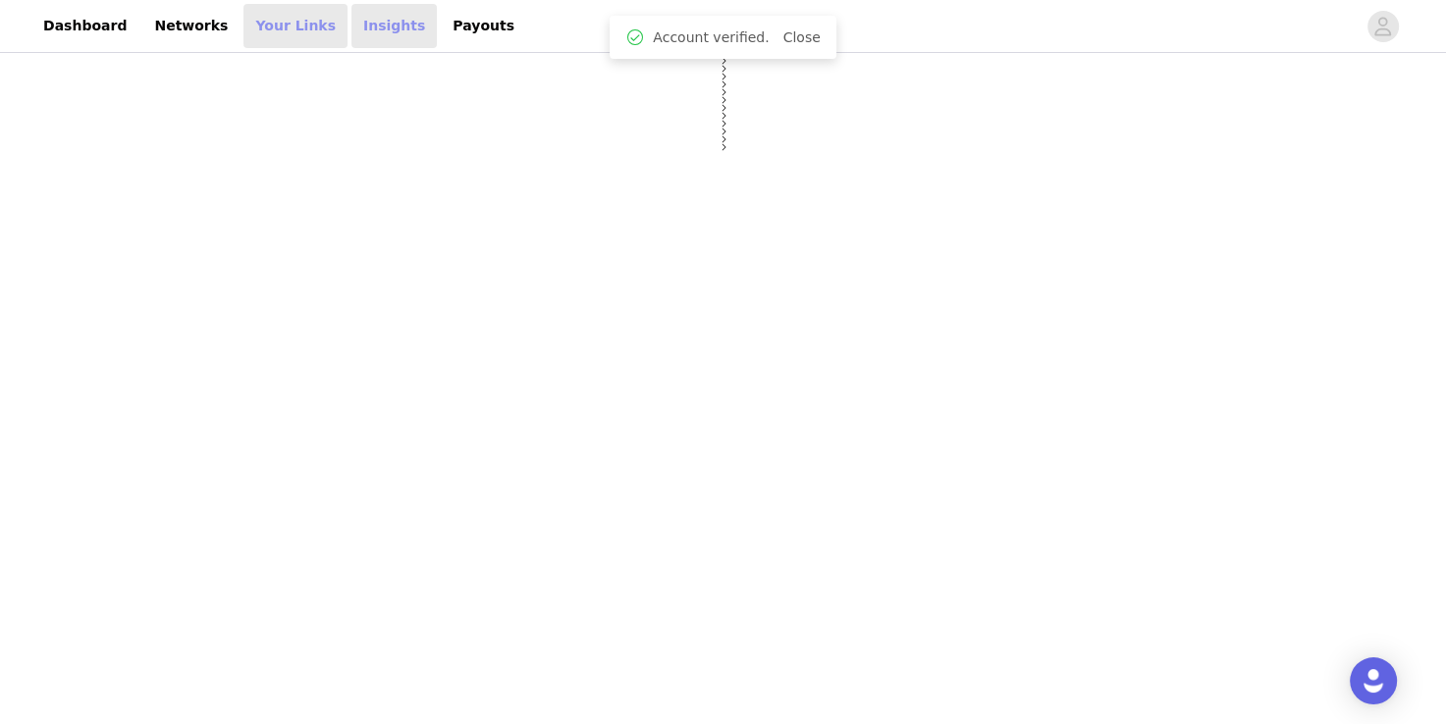
select select "12"
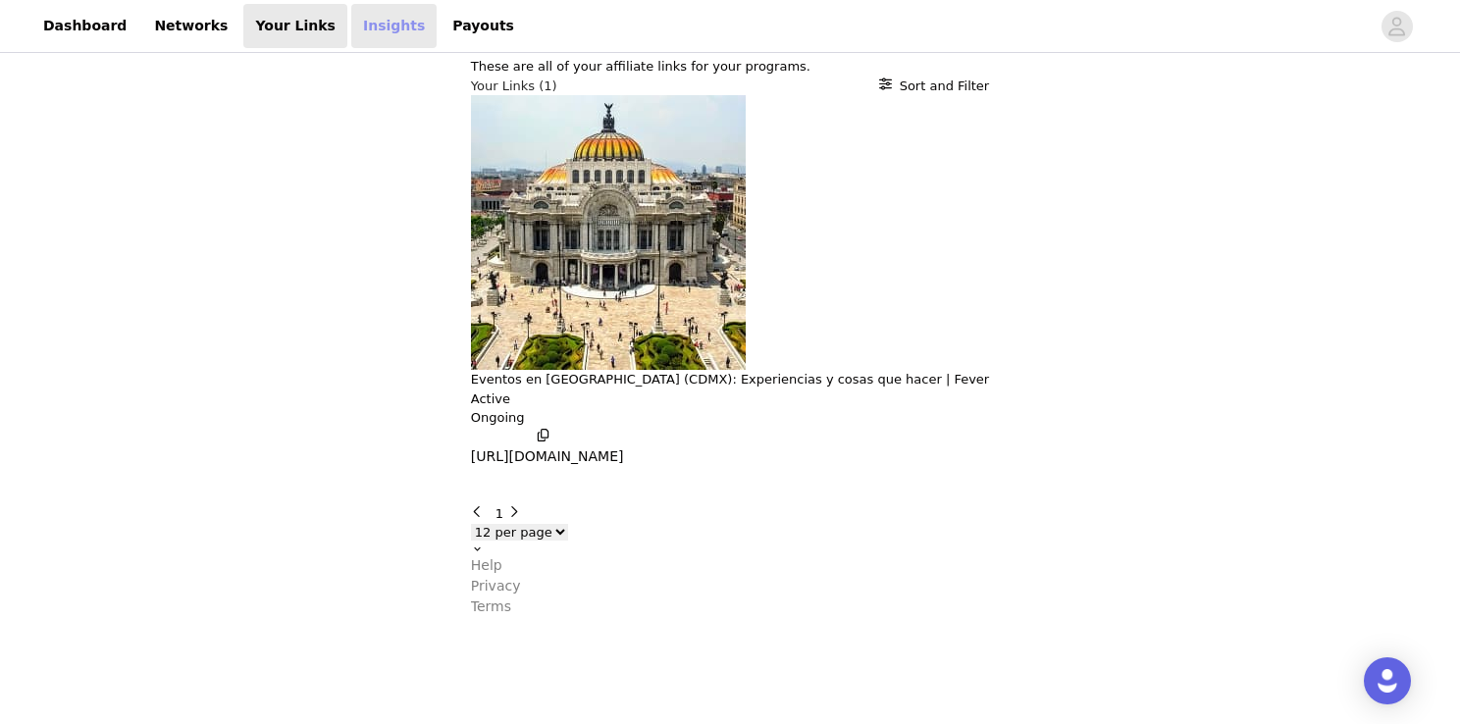
click at [351, 40] on link "Insights" at bounding box center [393, 26] width 85 height 44
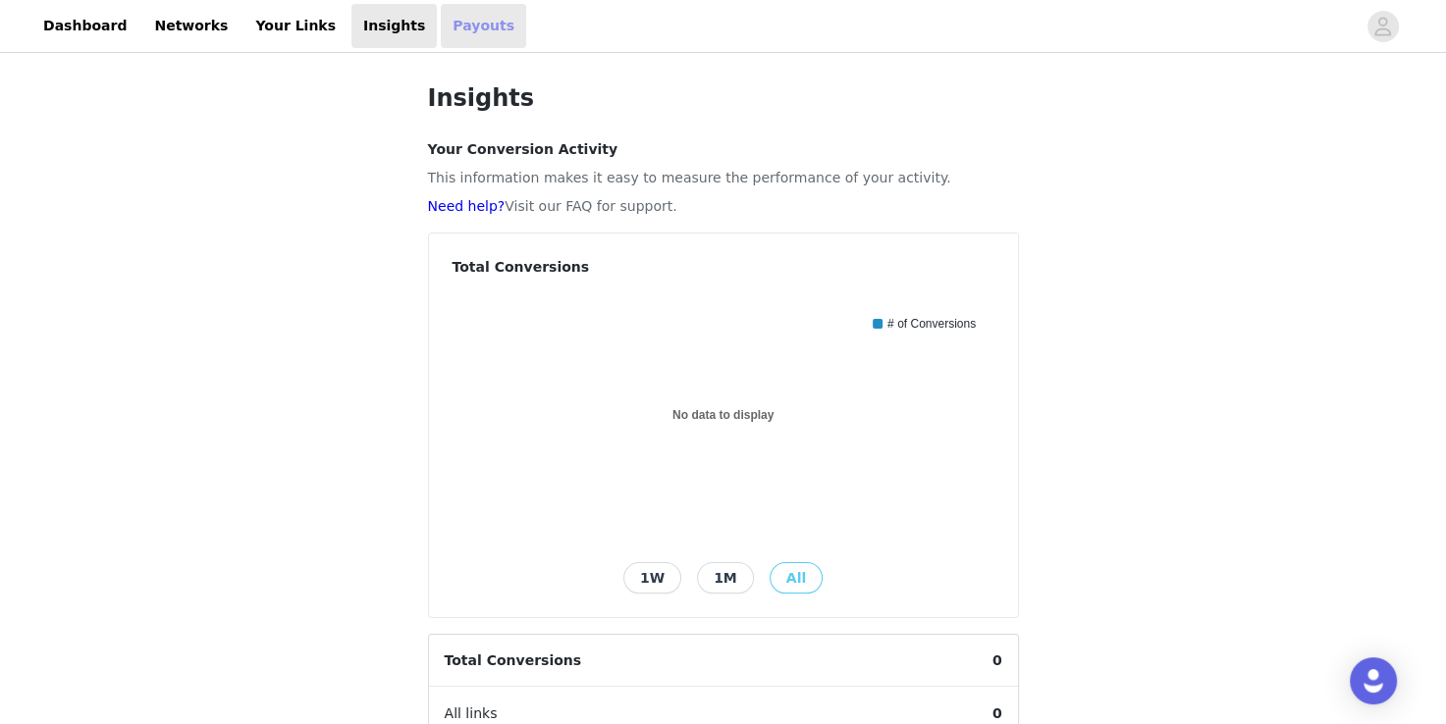
click at [441, 36] on link "Payouts" at bounding box center [483, 26] width 85 height 44
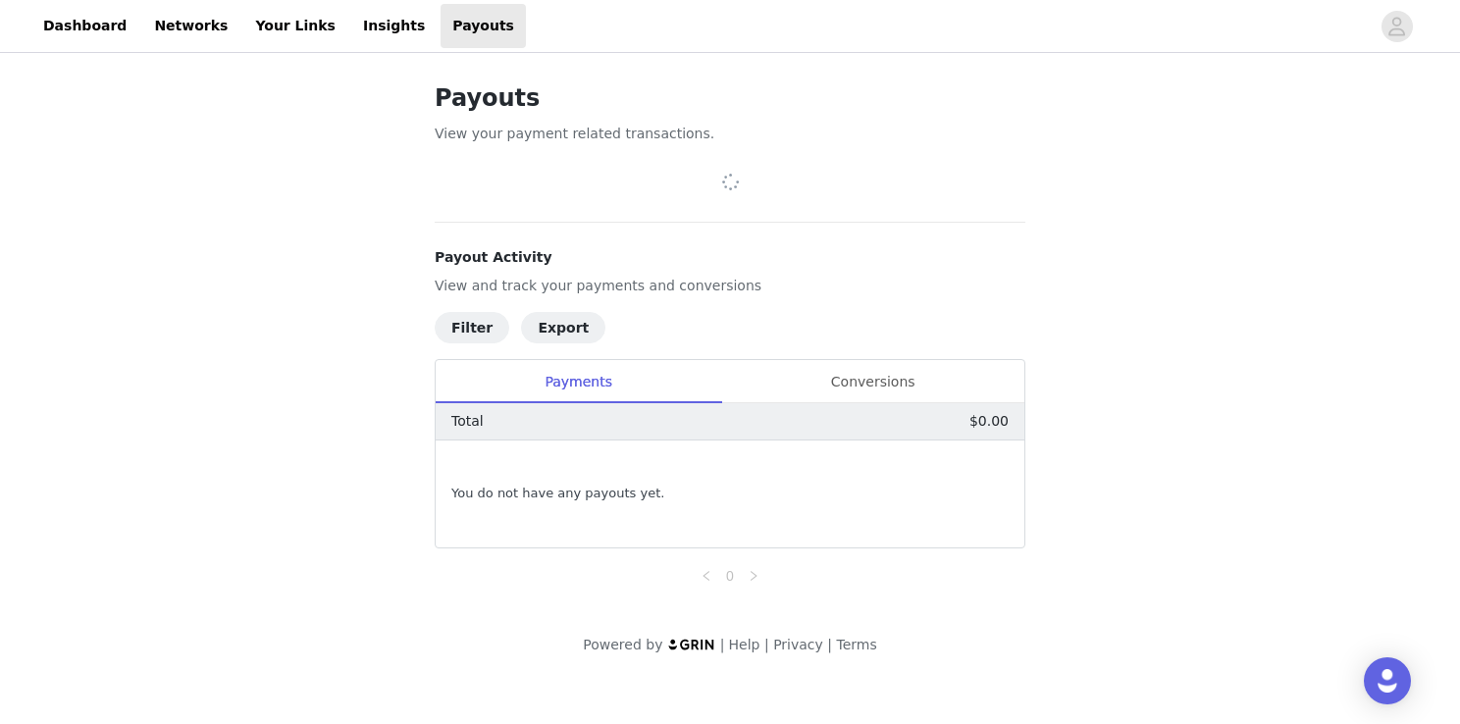
click at [1394, 46] on div "Dashboard Networks Your Links Insights Payouts" at bounding box center [730, 26] width 1460 height 44
click at [1396, 35] on icon "avatar" at bounding box center [1397, 26] width 19 height 31
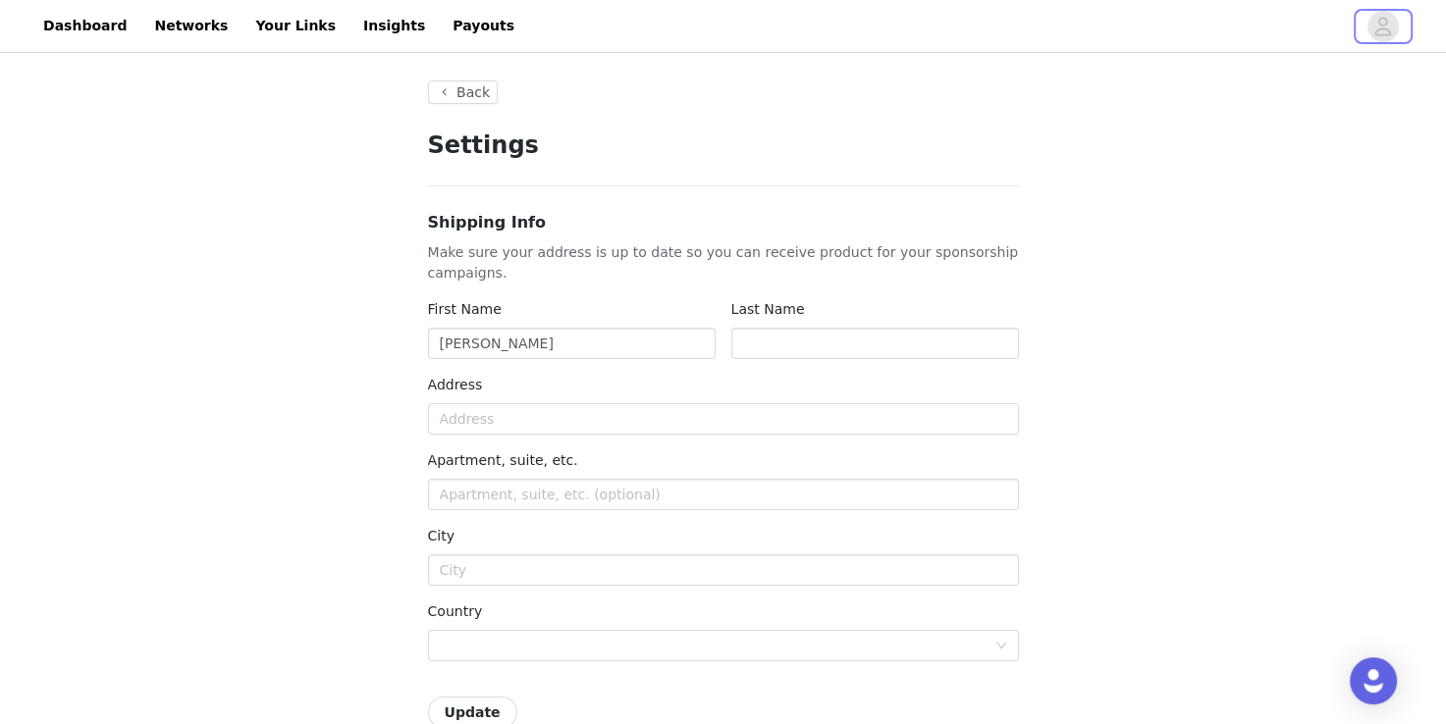
type input "+1 (United States)"
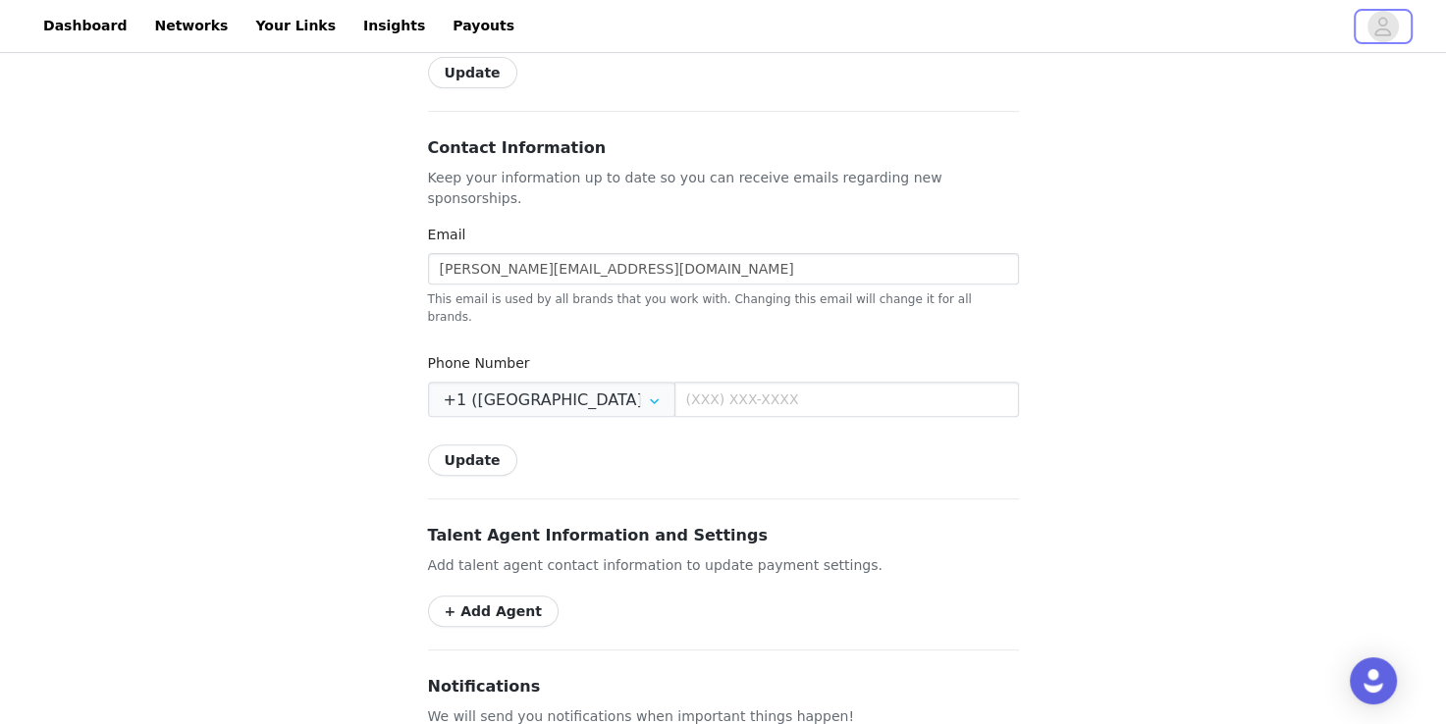
scroll to position [637, 0]
